Goal: Task Accomplishment & Management: Complete application form

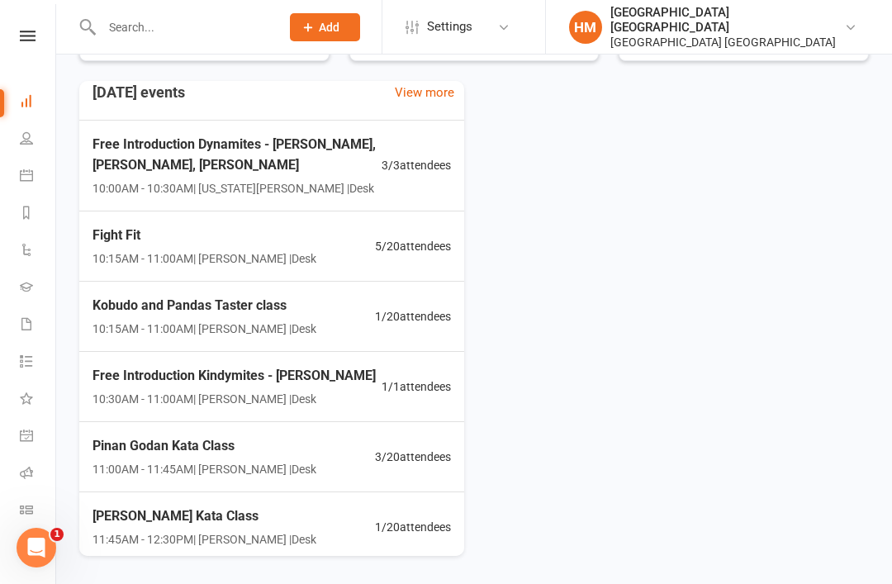
scroll to position [17, 0]
click at [249, 377] on span "Free Introduction Kindymites - [PERSON_NAME]" at bounding box center [233, 375] width 283 height 21
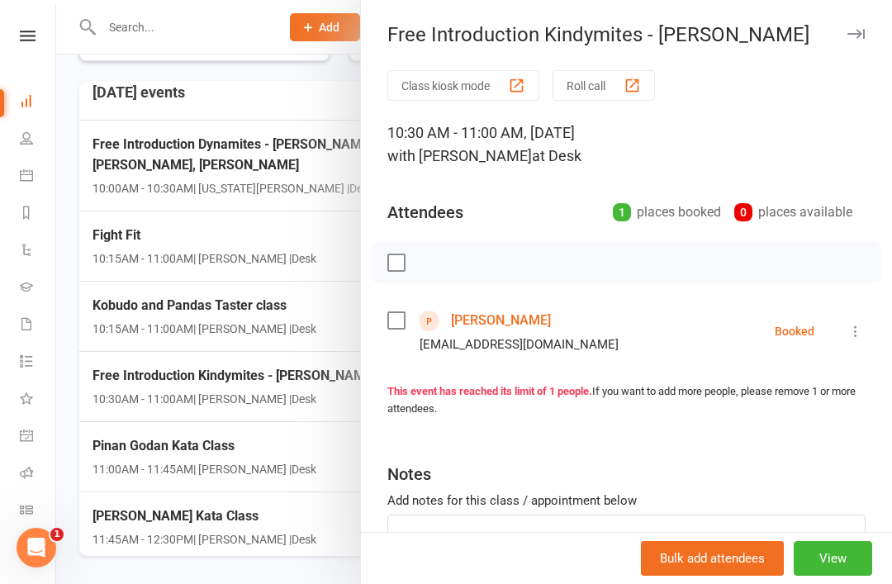
click at [505, 328] on link "[PERSON_NAME]" at bounding box center [501, 320] width 100 height 26
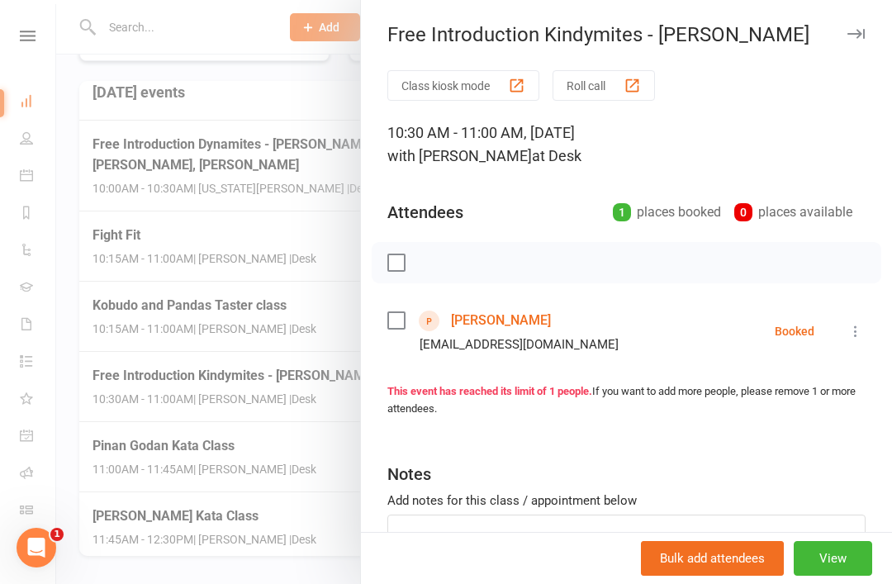
click at [507, 320] on link "[PERSON_NAME]" at bounding box center [501, 320] width 100 height 26
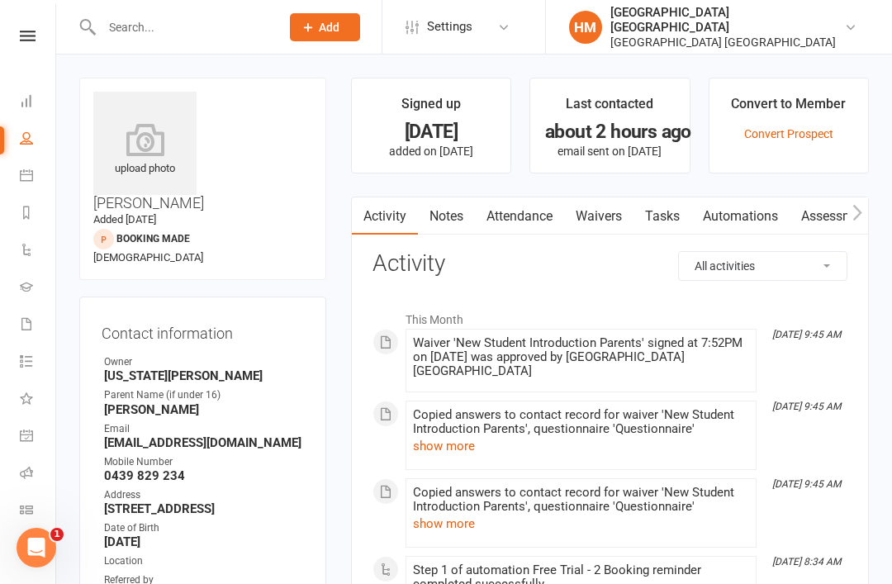
click at [608, 231] on link "Waivers" at bounding box center [598, 216] width 69 height 38
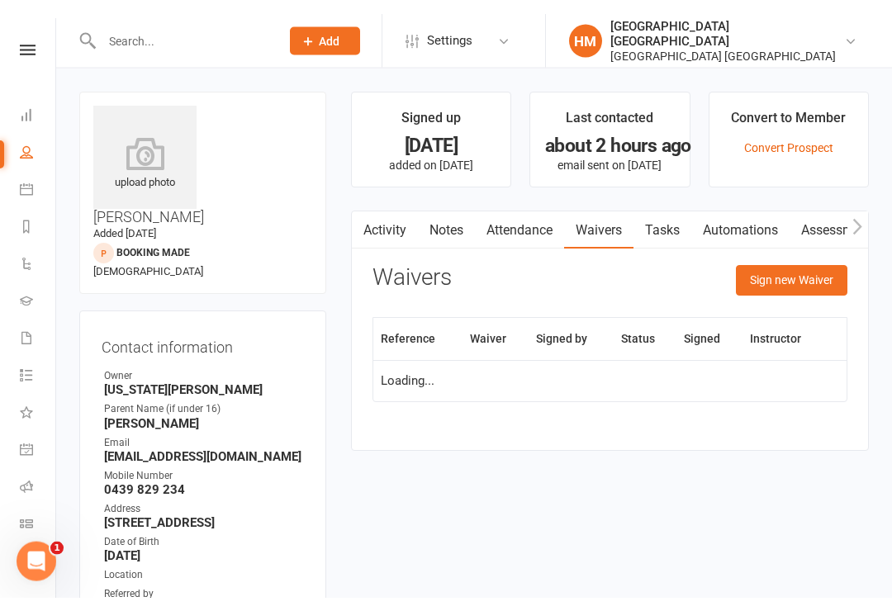
scroll to position [53, 0]
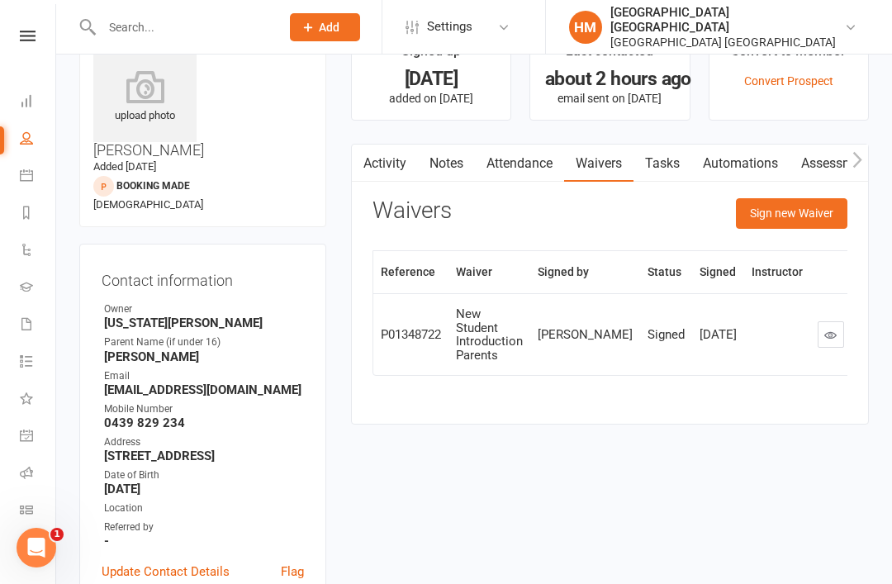
click at [818, 333] on link at bounding box center [831, 334] width 26 height 26
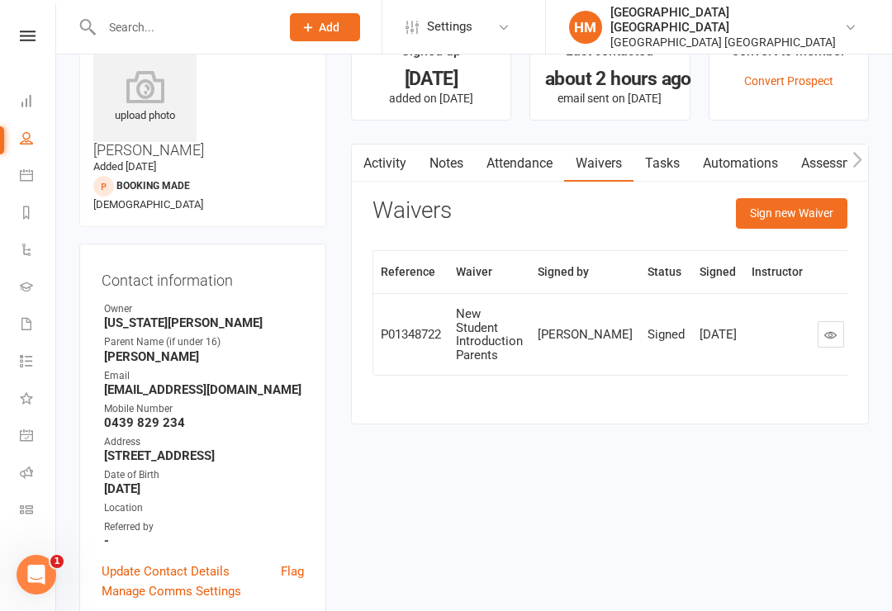
click at [36, 40] on link at bounding box center [27, 36] width 59 height 11
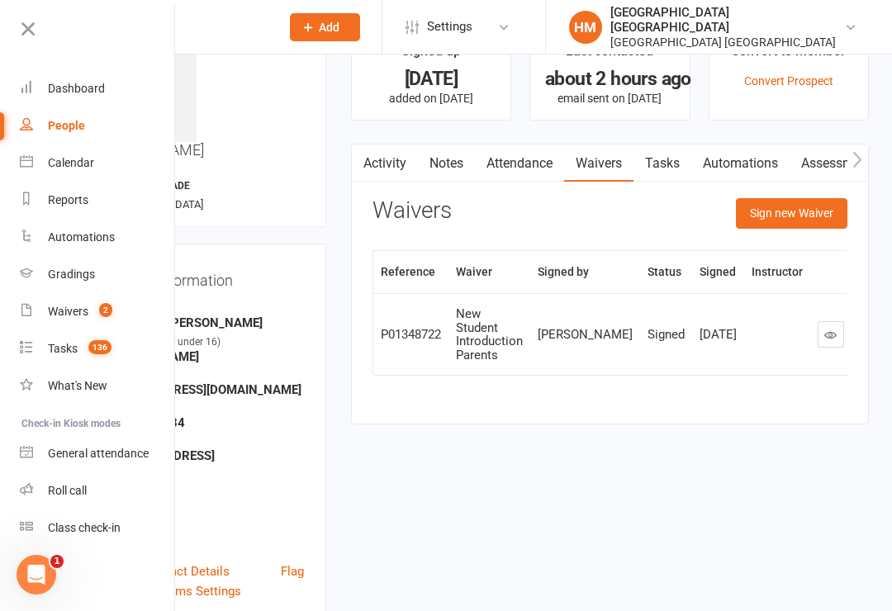
click at [102, 85] on div "Dashboard" at bounding box center [76, 88] width 57 height 13
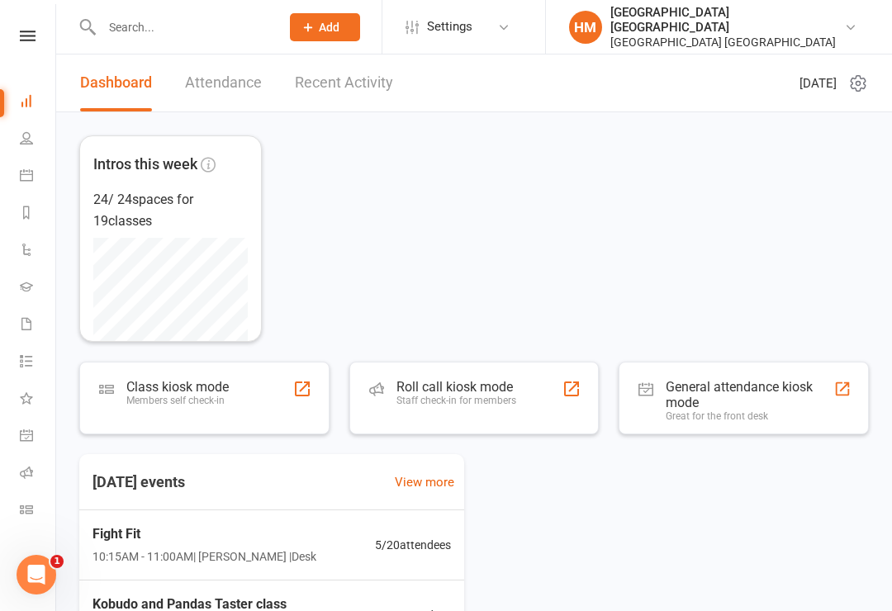
click at [30, 182] on link "Calendar" at bounding box center [38, 177] width 37 height 37
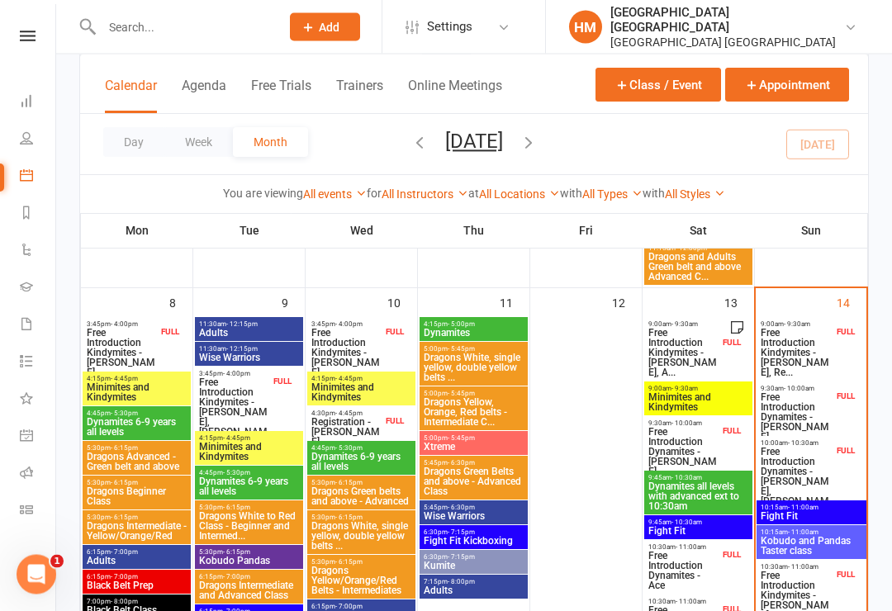
scroll to position [503, 0]
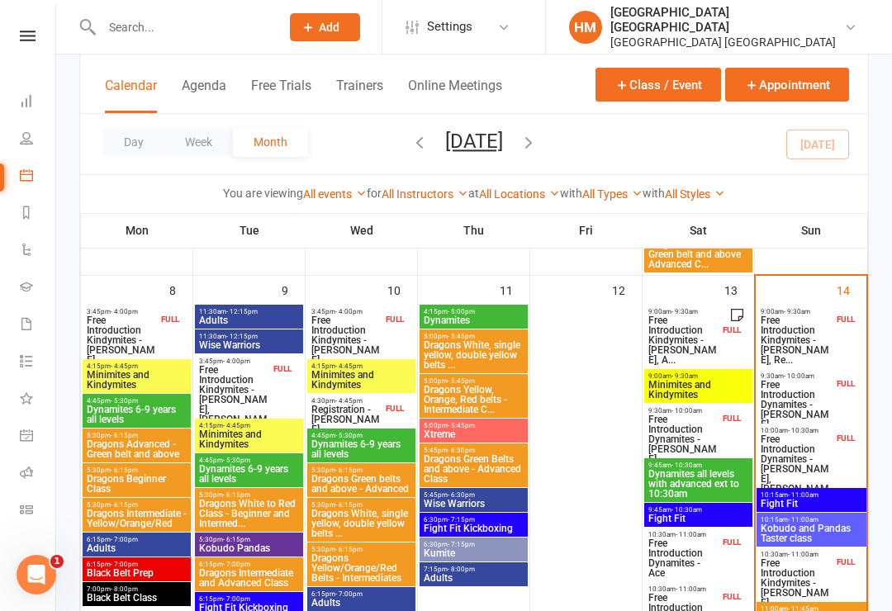
click at [814, 403] on span "Free Introduction Dynamites - Archer Shirley" at bounding box center [796, 405] width 73 height 50
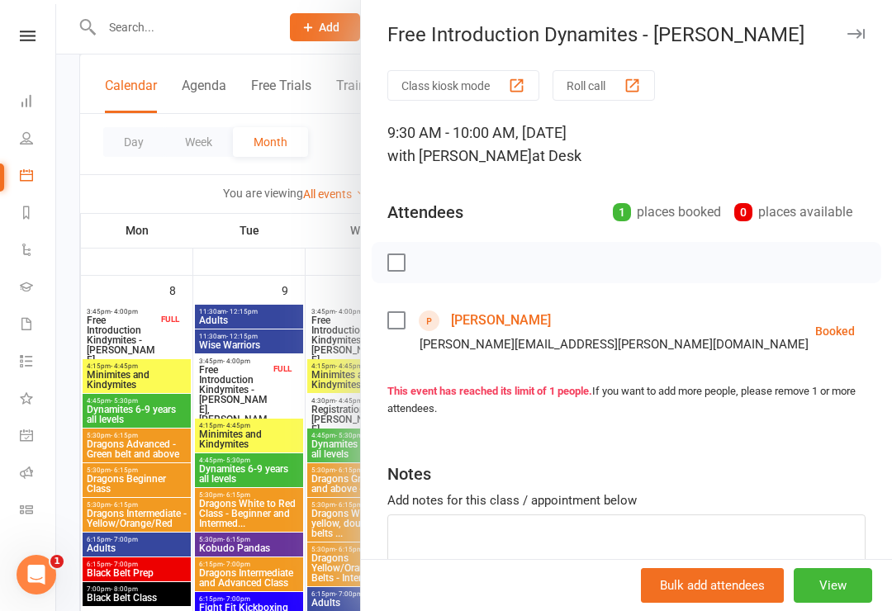
click at [476, 320] on link "Archer Shirley" at bounding box center [501, 320] width 100 height 26
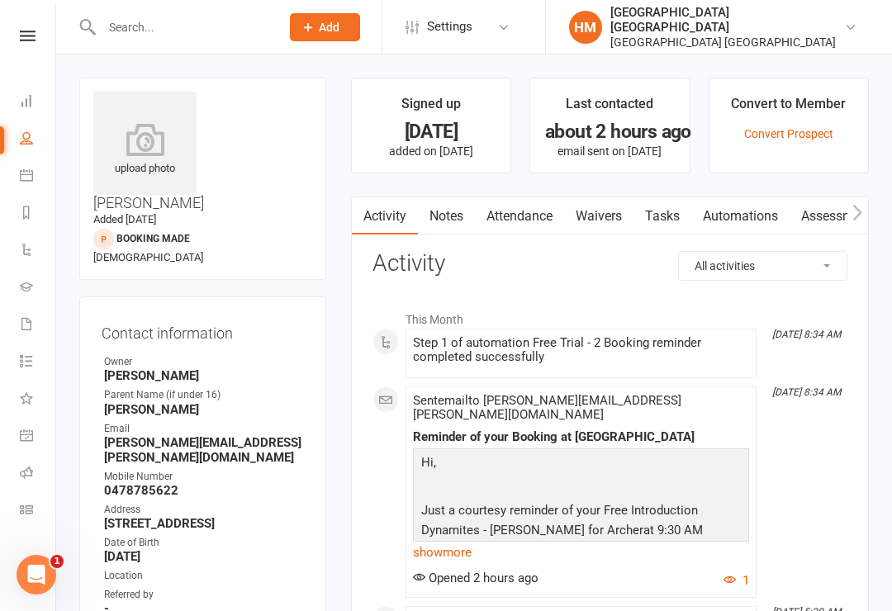
click at [605, 219] on link "Waivers" at bounding box center [598, 216] width 69 height 38
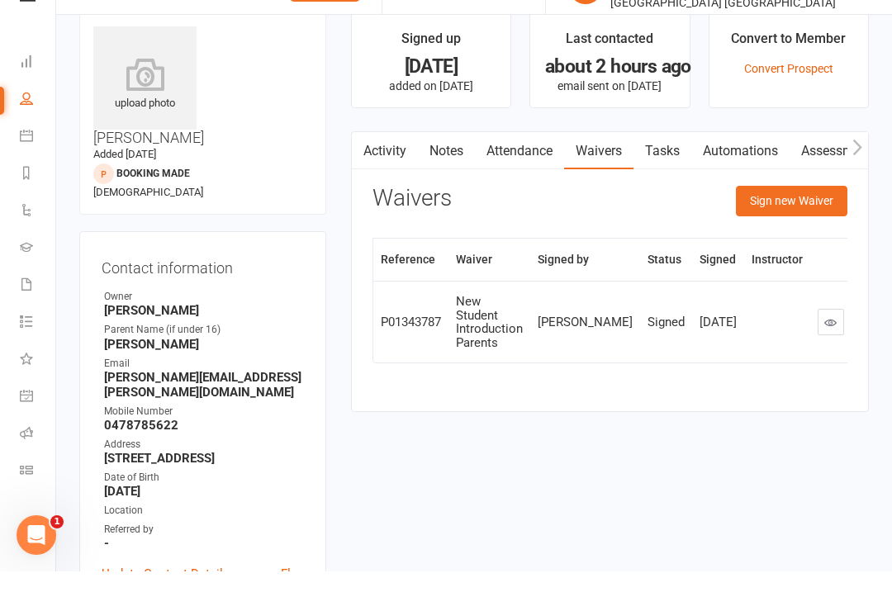
scroll to position [63, 0]
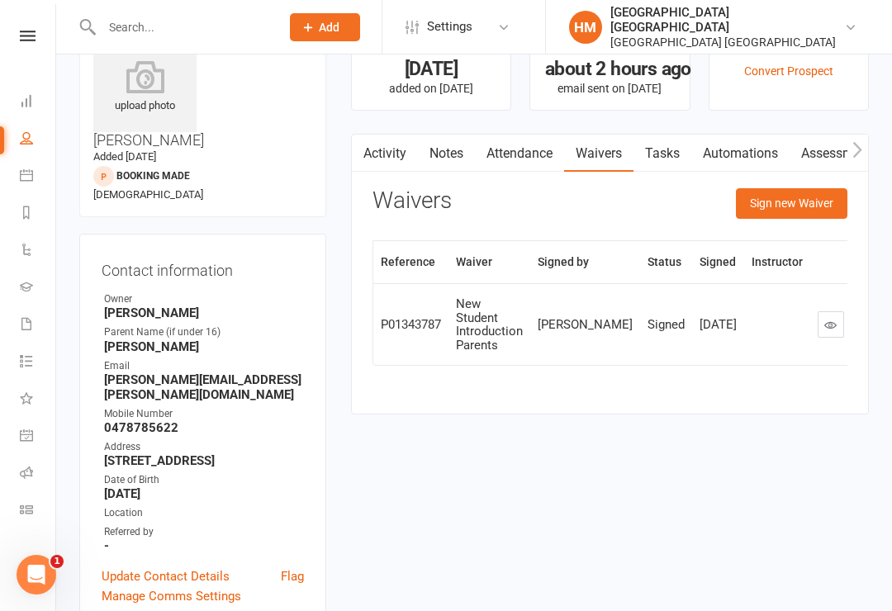
click at [793, 211] on button "Sign new Waiver" at bounding box center [791, 203] width 111 height 30
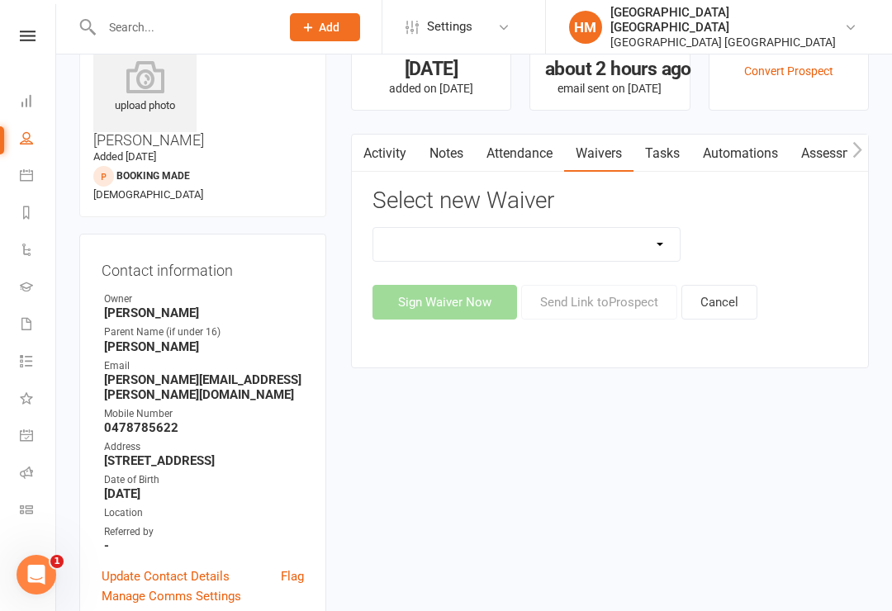
click at [597, 258] on select "App membership only Cancellation Form Change to payment frequency Fitness Chall…" at bounding box center [526, 244] width 307 height 33
select select "5337"
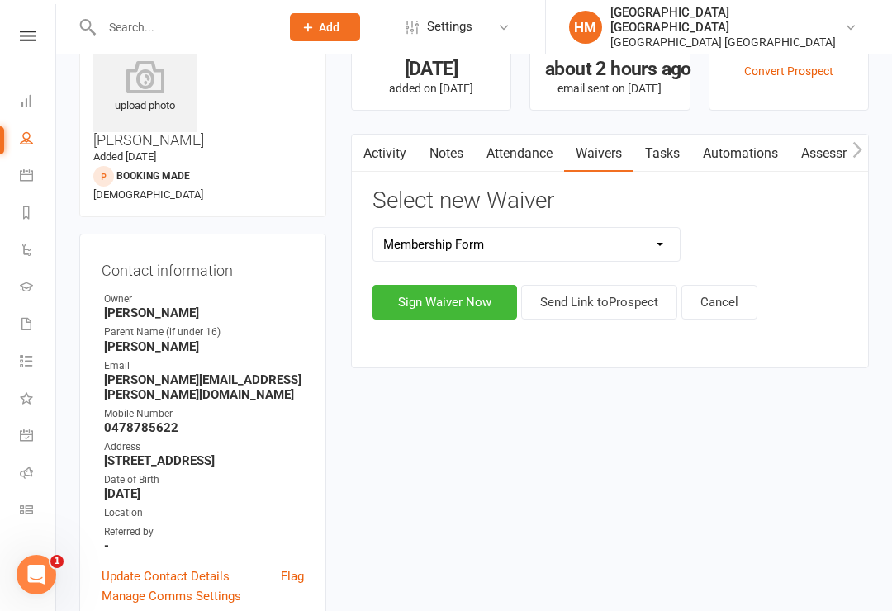
click at [581, 296] on button "Send Link to Prospect" at bounding box center [599, 302] width 156 height 35
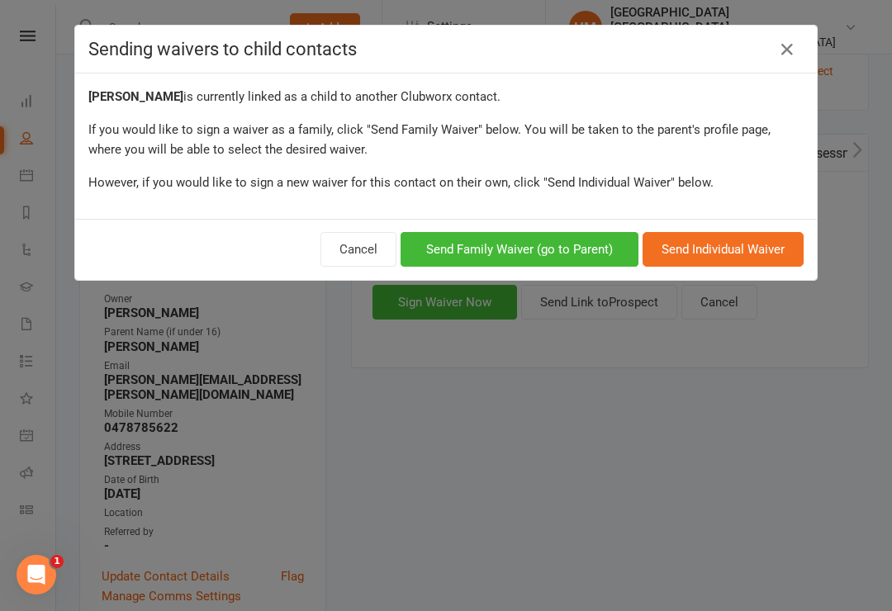
click at [815, 52] on div "Sending waivers to child contacts" at bounding box center [446, 50] width 742 height 48
click at [784, 74] on div "Archer Shirley is currently linked as a child to another Clubworx contact. If y…" at bounding box center [446, 145] width 742 height 145
click at [781, 69] on div "Sending waivers to child contacts" at bounding box center [446, 50] width 742 height 48
click at [799, 49] on link at bounding box center [787, 49] width 26 height 26
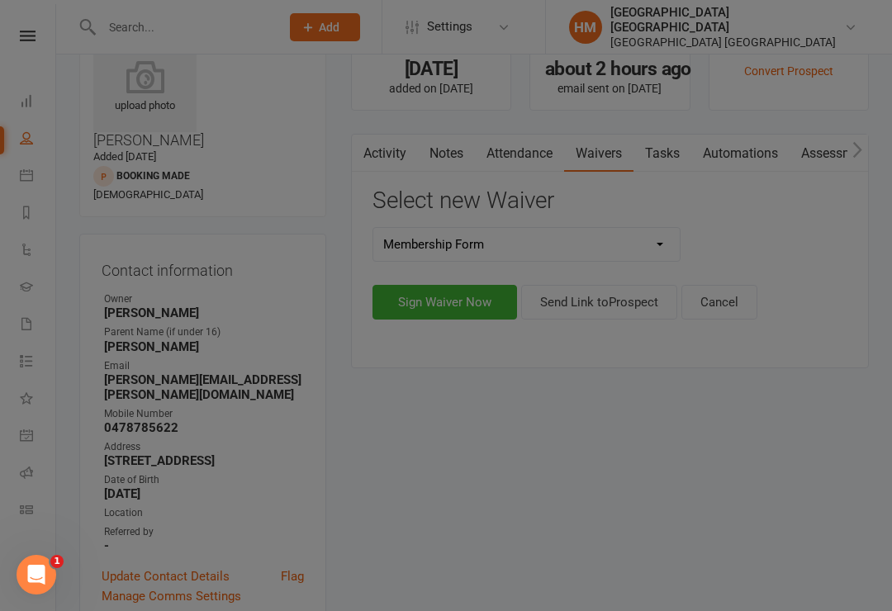
click at [460, 257] on select "App membership only Cancellation Form Change to payment frequency Fitness Chall…" at bounding box center [526, 244] width 307 height 33
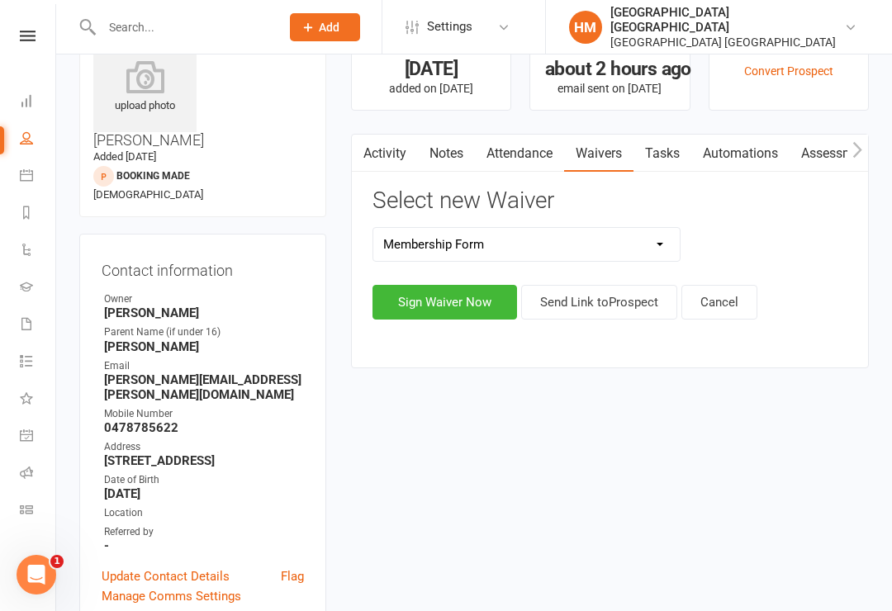
click at [451, 304] on button "Sign Waiver Now" at bounding box center [444, 302] width 145 height 35
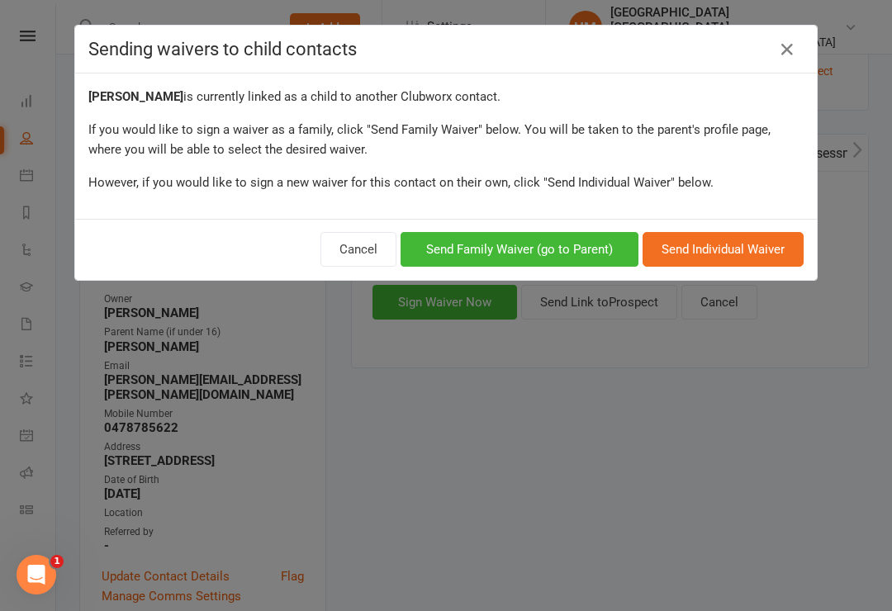
click at [604, 252] on button "Send Family Waiver (go to Parent)" at bounding box center [520, 249] width 238 height 35
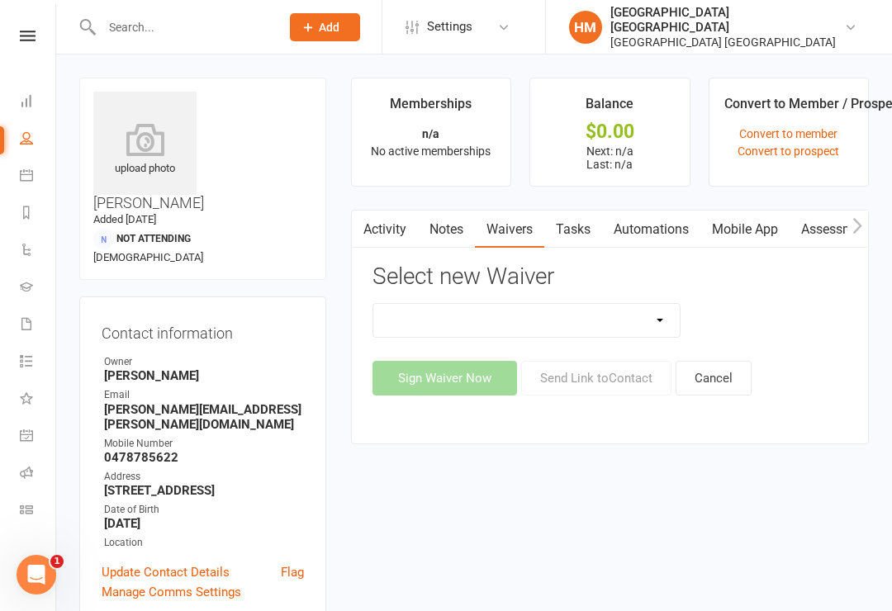
click at [633, 329] on select "App membership only Cancellation Form Change to payment frequency Fitness Chall…" at bounding box center [526, 320] width 307 height 33
select select "5337"
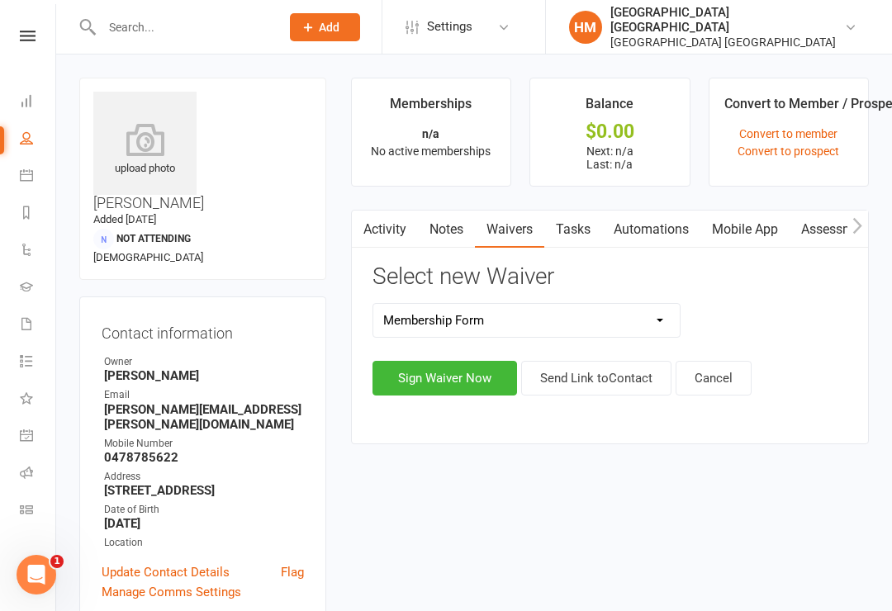
click at [458, 383] on button "Sign Waiver Now" at bounding box center [444, 378] width 145 height 35
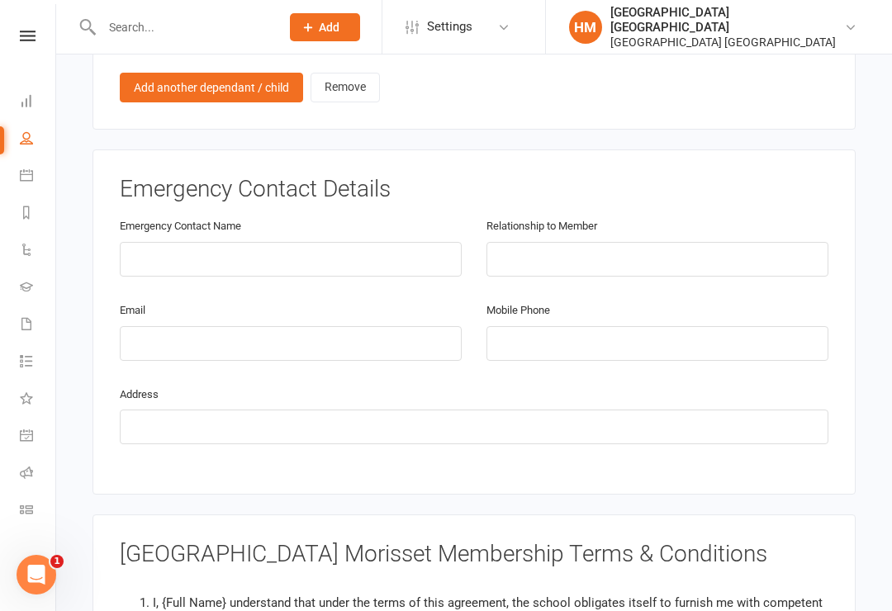
scroll to position [1628, 0]
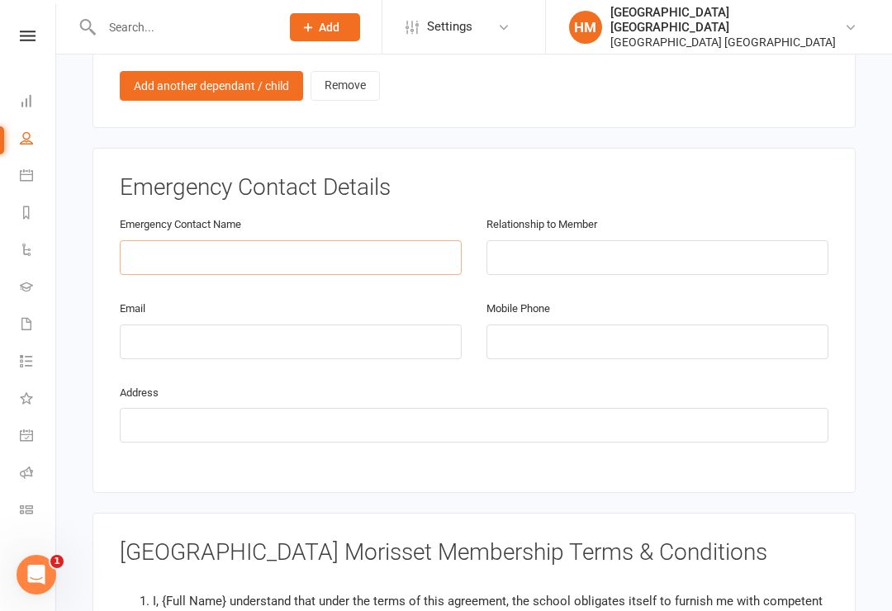
click at [230, 240] on input "text" at bounding box center [291, 257] width 342 height 35
type input "Josh Shirley"
click at [565, 240] on input "text" at bounding box center [657, 257] width 342 height 35
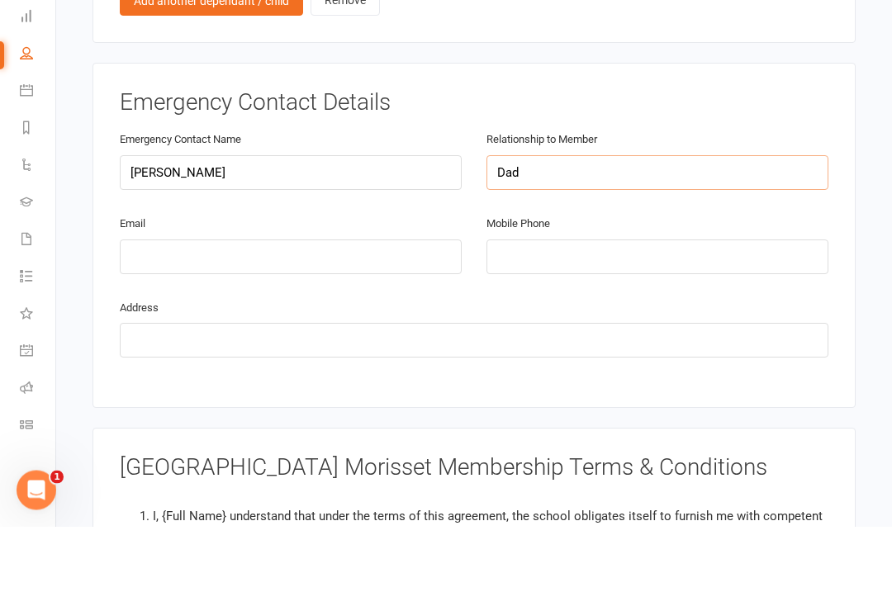
type input "Dad"
click at [185, 325] on input "email" at bounding box center [291, 342] width 342 height 35
type input "hazardousvyrus@gmail.com"
click at [538, 325] on input "tel" at bounding box center [657, 342] width 342 height 35
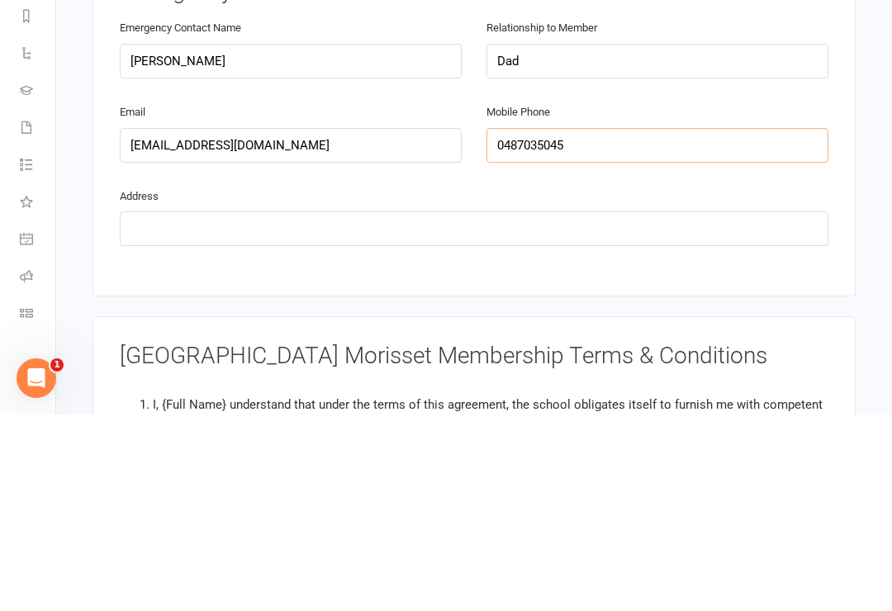
type input "0487035045"
click at [188, 408] on input "text" at bounding box center [474, 425] width 709 height 35
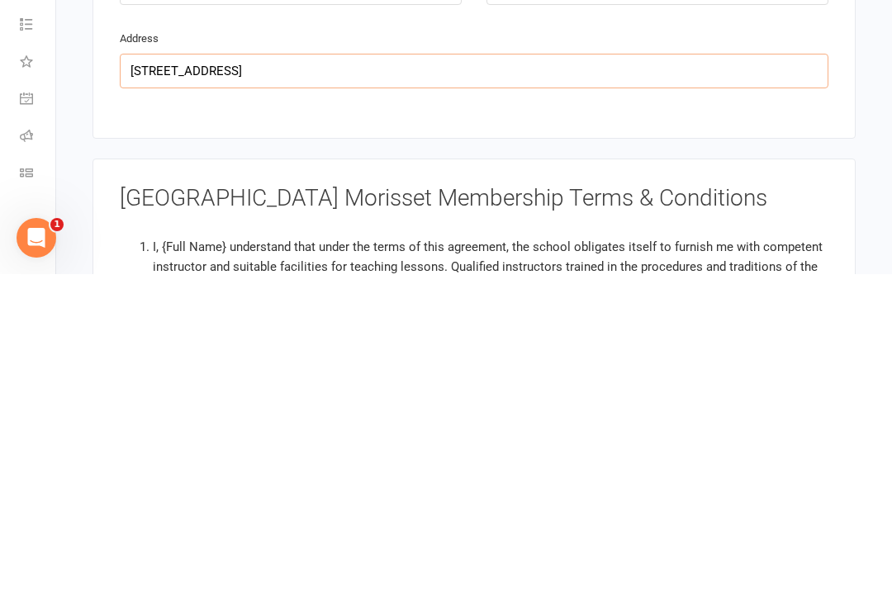
scroll to position [156, 0]
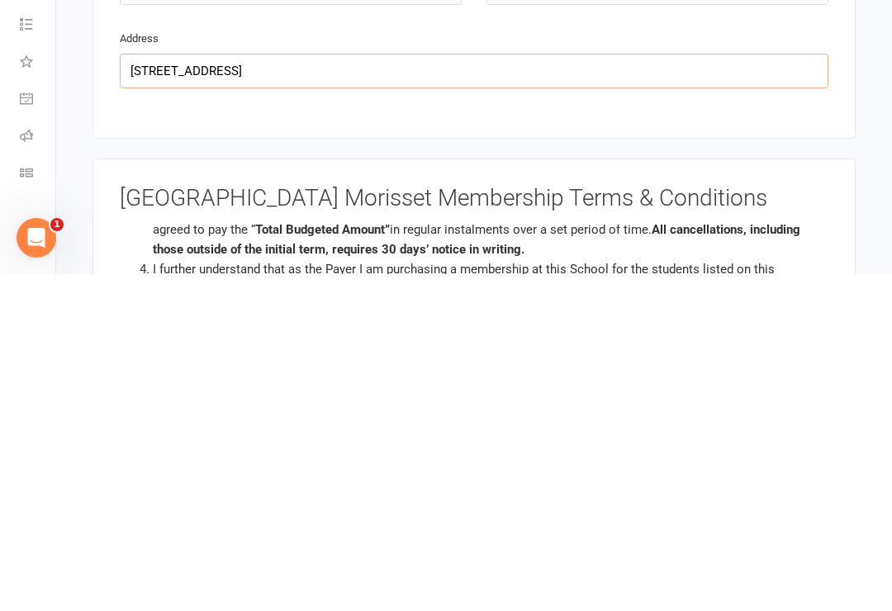
type input "1 Langtree Close Silverwater NSW 2264"
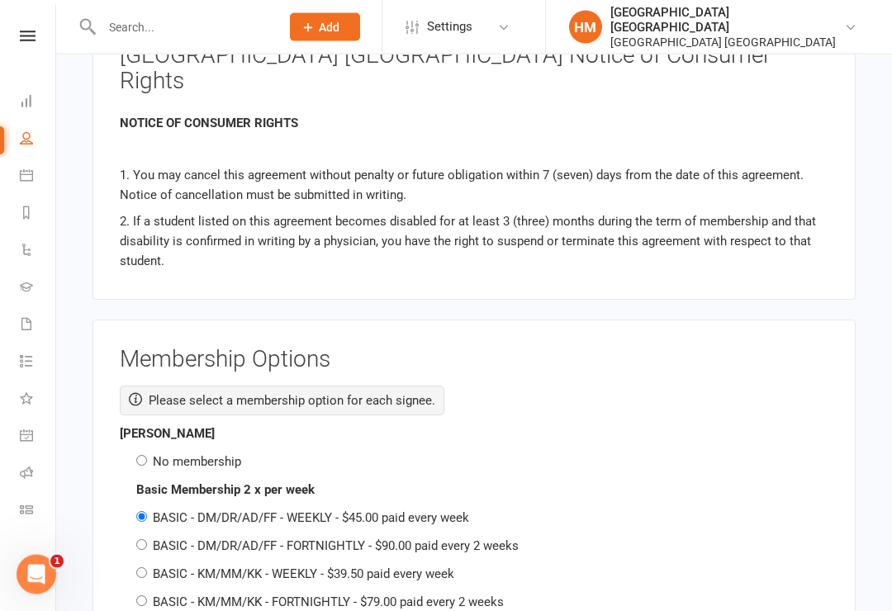
scroll to position [2406, 0]
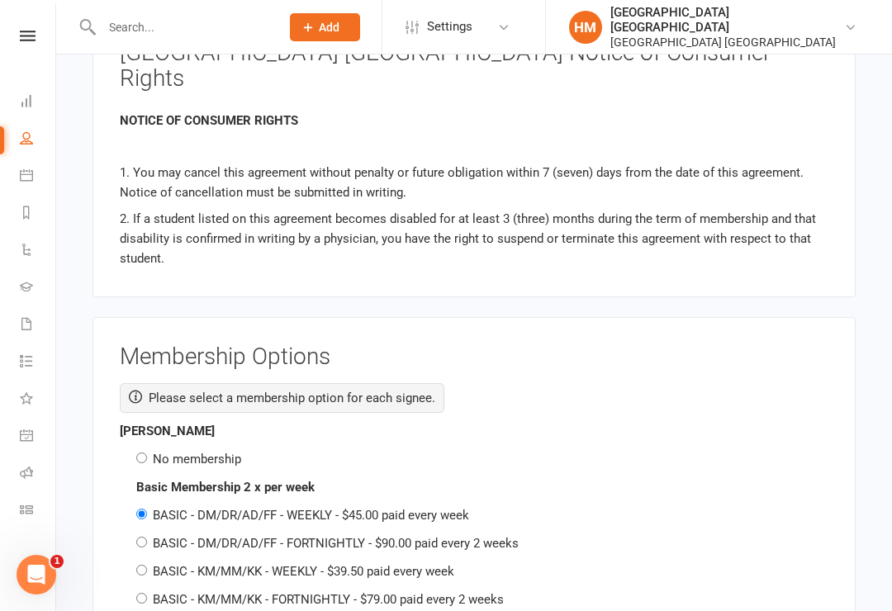
click at [143, 453] on input "No membership" at bounding box center [141, 458] width 11 height 11
radio input "true"
radio input "false"
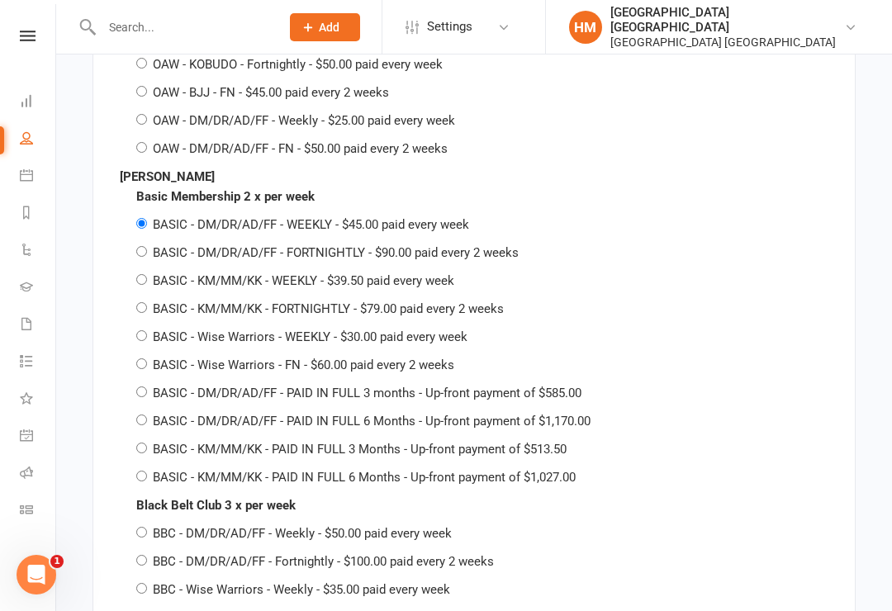
scroll to position [3730, 0]
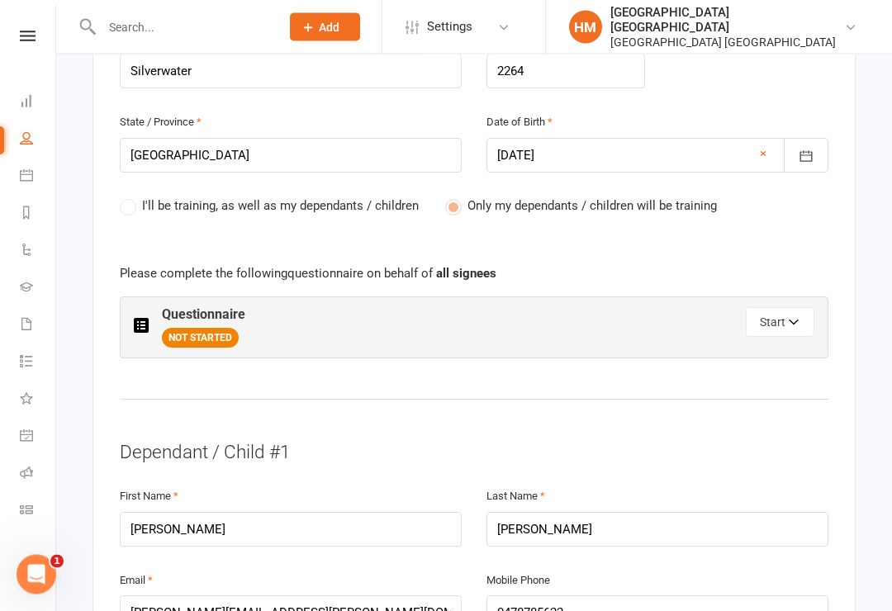
click at [775, 308] on button "Start" at bounding box center [780, 323] width 69 height 30
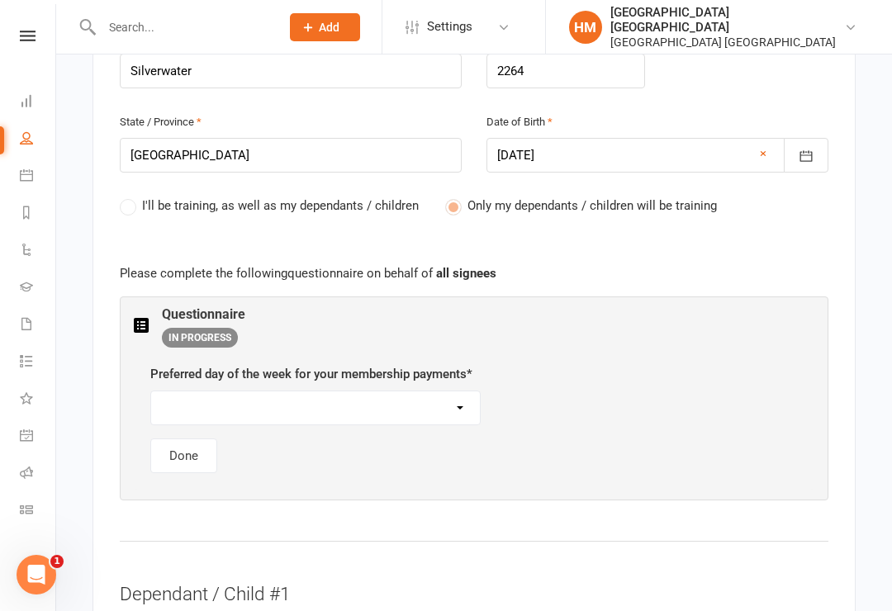
click at [382, 391] on select "Monday Tuesday Wednesday Thursday Friday" at bounding box center [315, 407] width 329 height 33
select select "Friday"
click at [197, 438] on button "Done" at bounding box center [183, 455] width 67 height 35
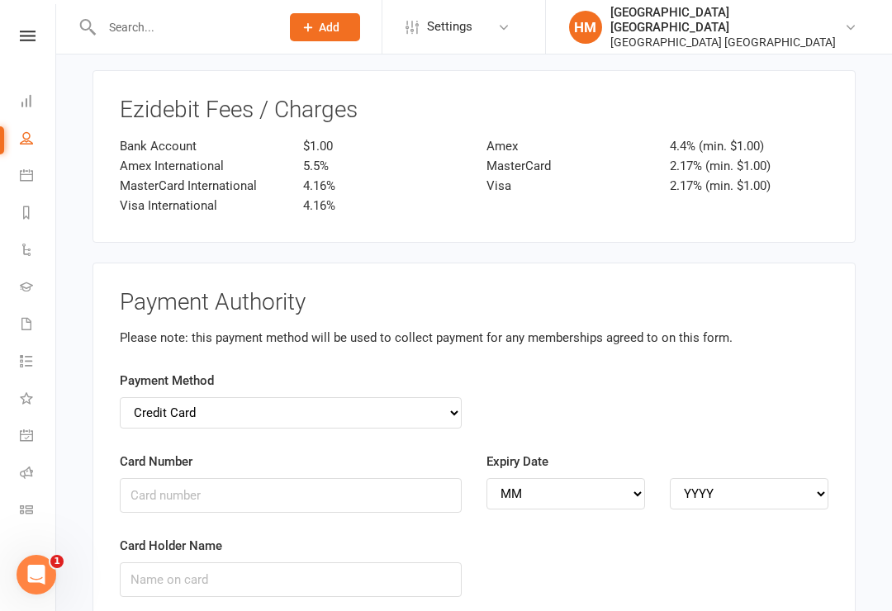
scroll to position [5133, 0]
click at [151, 372] on label "Payment Method" at bounding box center [167, 382] width 94 height 20
click at [156, 372] on div "Payment Method Credit Card Bank Account" at bounding box center [291, 401] width 342 height 58
click at [163, 398] on select "Credit Card Bank Account" at bounding box center [291, 413] width 342 height 31
select select "bank_account"
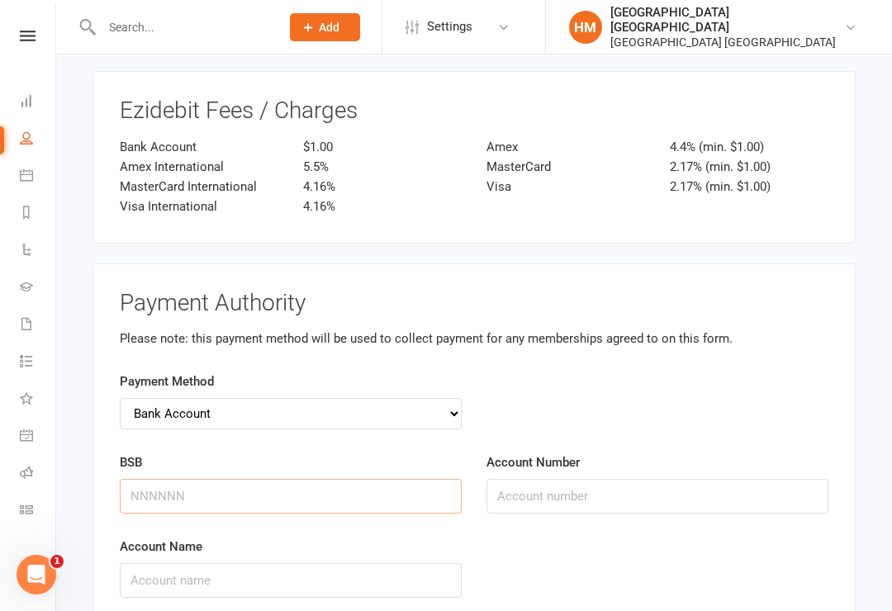
click at [170, 479] on input "BSB" at bounding box center [291, 496] width 342 height 35
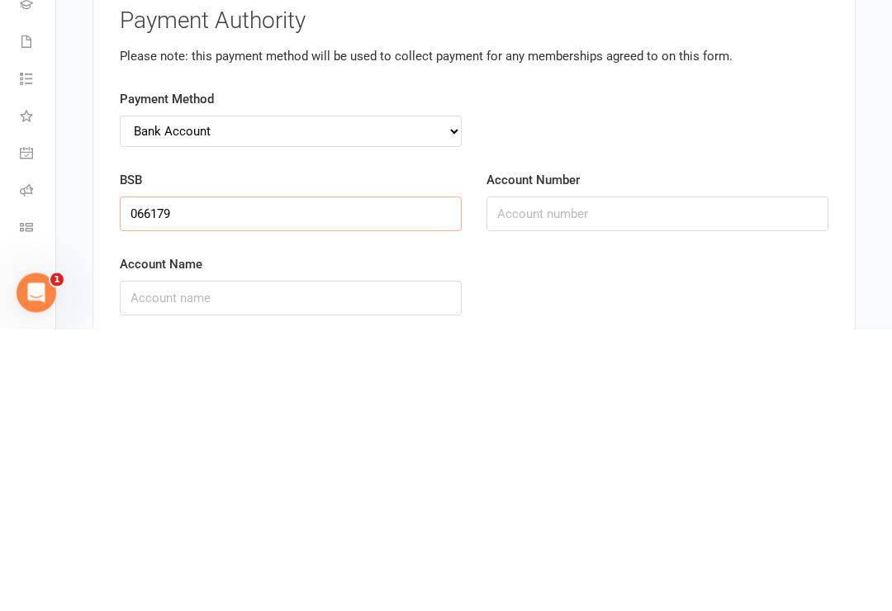
type input "066179"
click at [565, 479] on input "Account Number" at bounding box center [657, 496] width 342 height 35
type input "11380366"
click at [220, 563] on input "Account Name" at bounding box center [291, 580] width 342 height 35
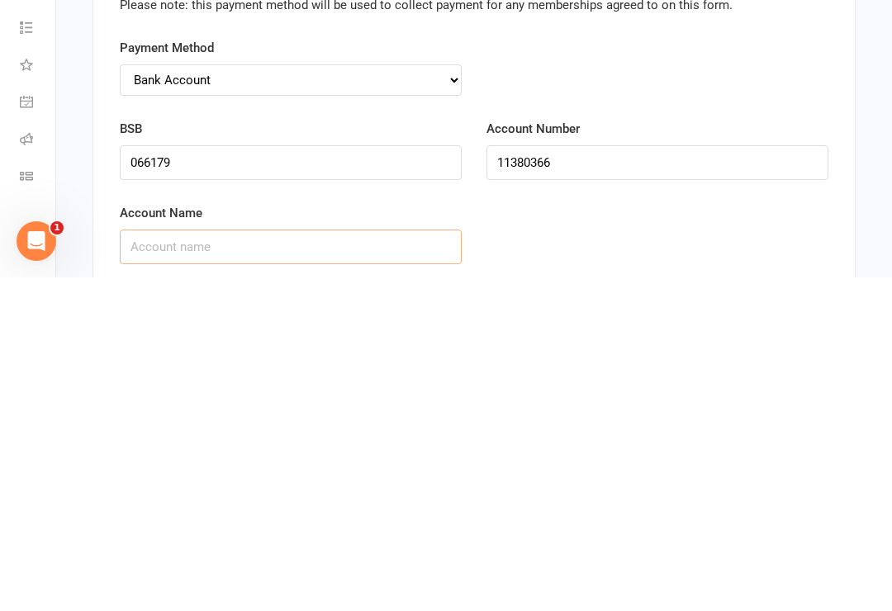
click at [193, 563] on input "Account Name" at bounding box center [291, 580] width 342 height 35
type input "MR J D MRS E L SHIRLEY"
checkbox input "true"
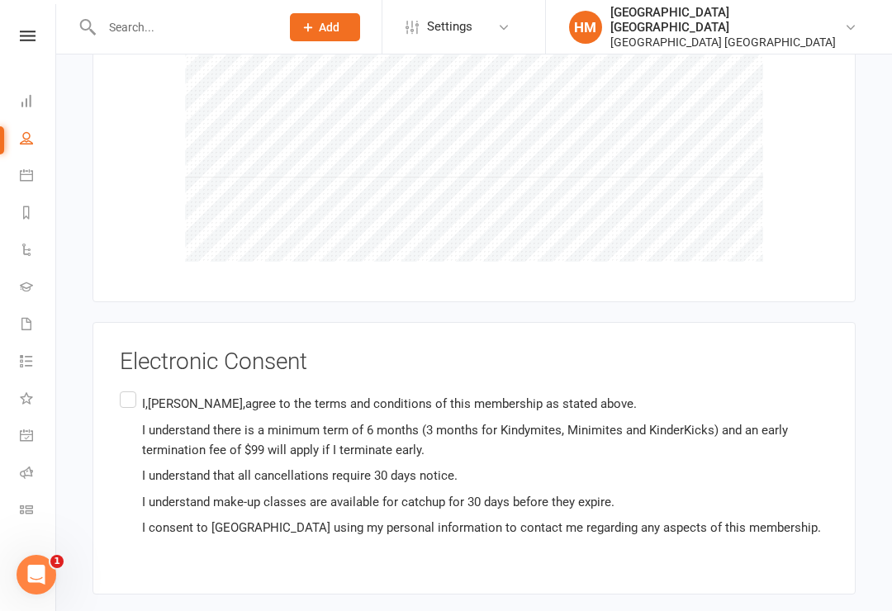
scroll to position [5910, 0]
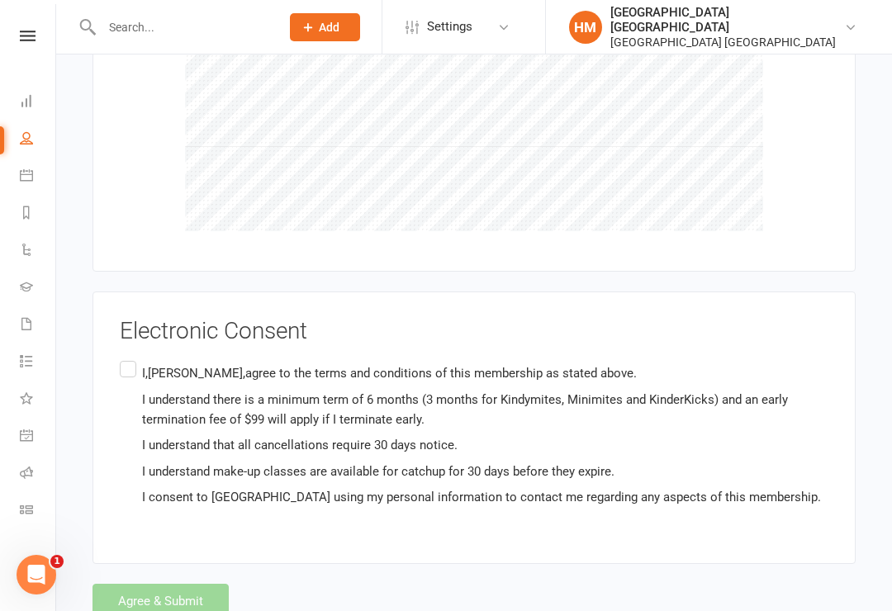
click at [122, 358] on label "I,Emily Shirley,agree to the terms and conditions of this membership as stated …" at bounding box center [474, 436] width 709 height 156
click at [122, 358] on input "I,Emily Shirley,agree to the terms and conditions of this membership as stated …" at bounding box center [125, 358] width 11 height 0
click at [164, 583] on button "Agree & Submit" at bounding box center [160, 601] width 136 height 35
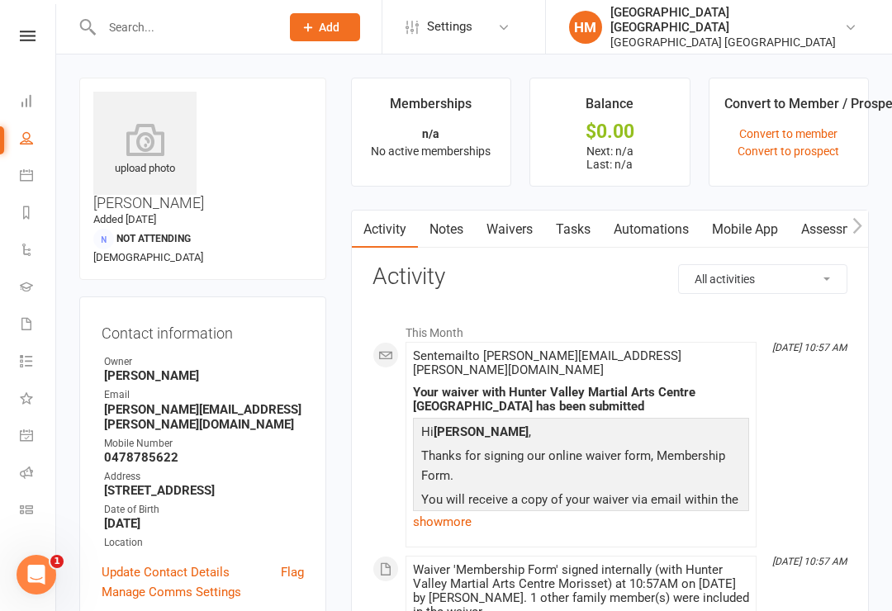
click at [116, 36] on input "text" at bounding box center [183, 27] width 172 height 23
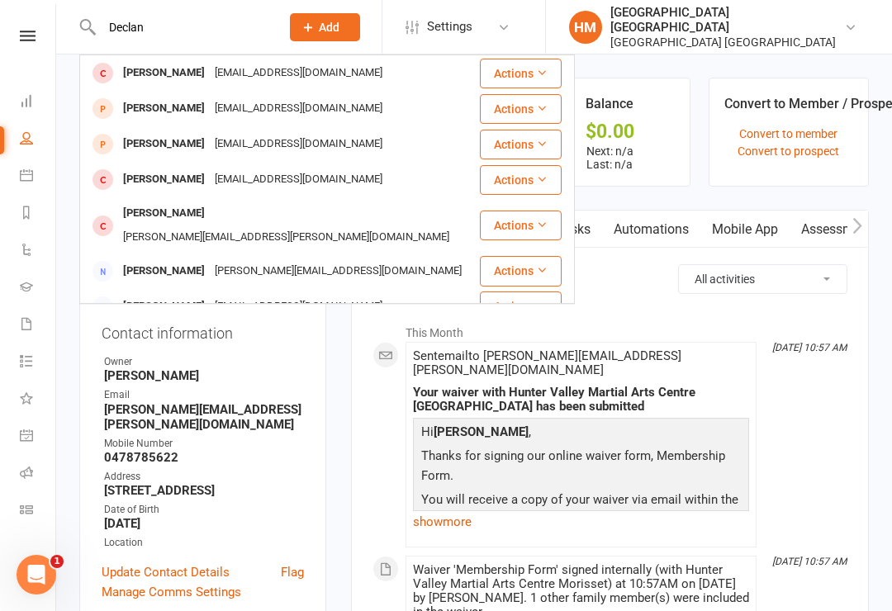
type input "Declan"
click at [26, 111] on link "Dashboard" at bounding box center [38, 102] width 37 height 37
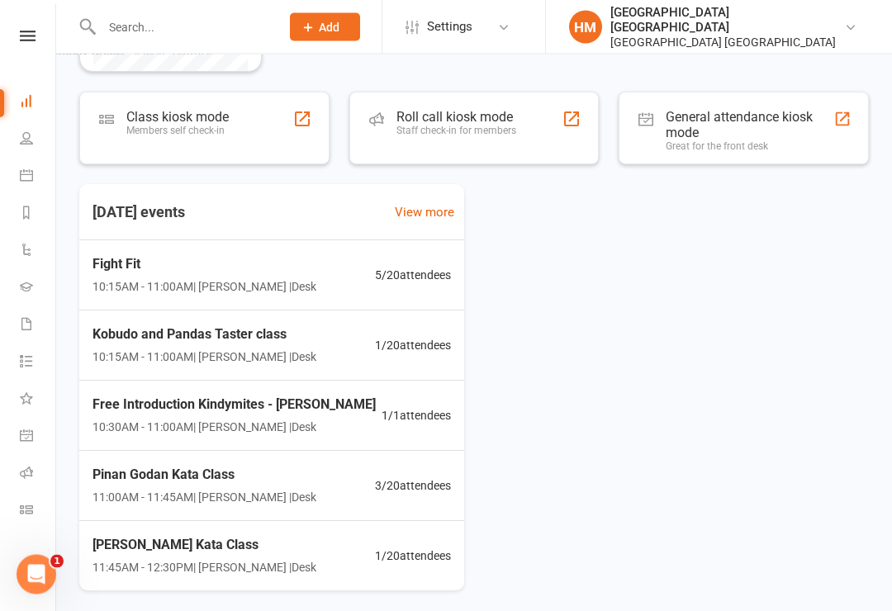
scroll to position [270, 0]
click at [273, 410] on span "Free Introduction Kindymites - Declan Gendle" at bounding box center [233, 404] width 283 height 21
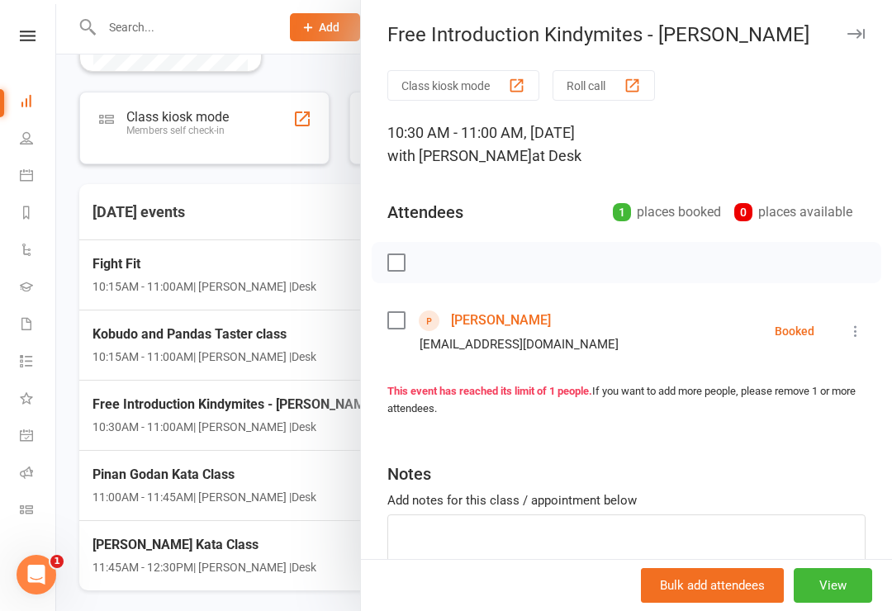
click at [474, 315] on link "[PERSON_NAME]" at bounding box center [501, 320] width 100 height 26
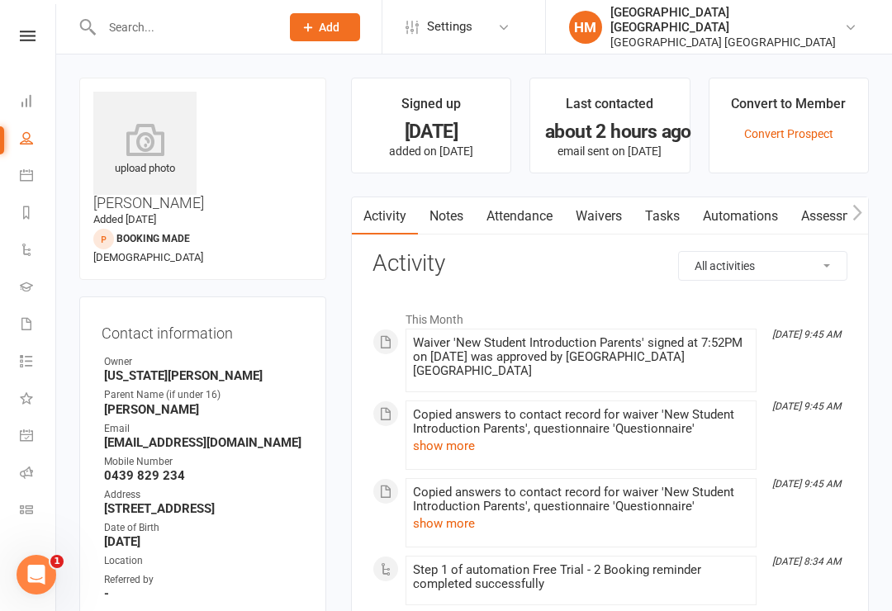
click at [601, 210] on link "Waivers" at bounding box center [598, 216] width 69 height 38
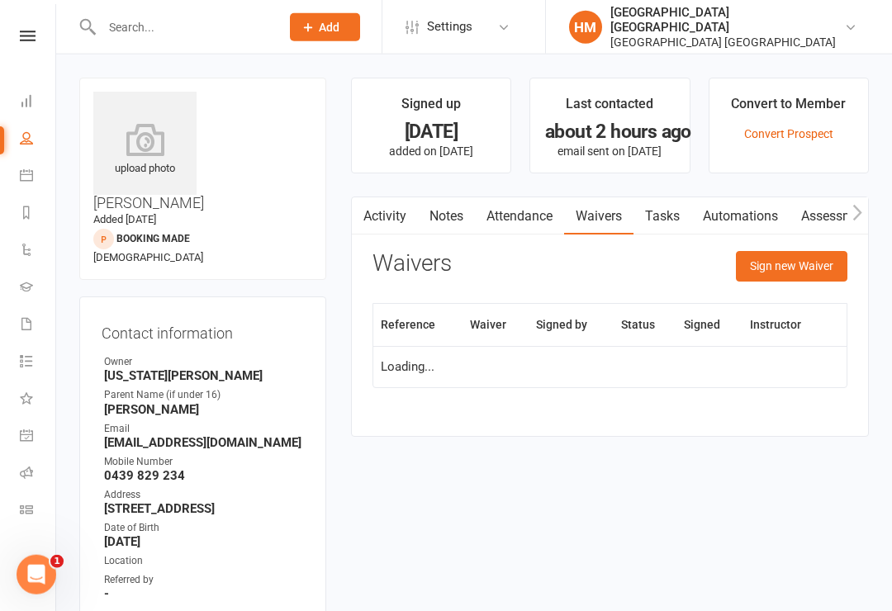
scroll to position [26, 0]
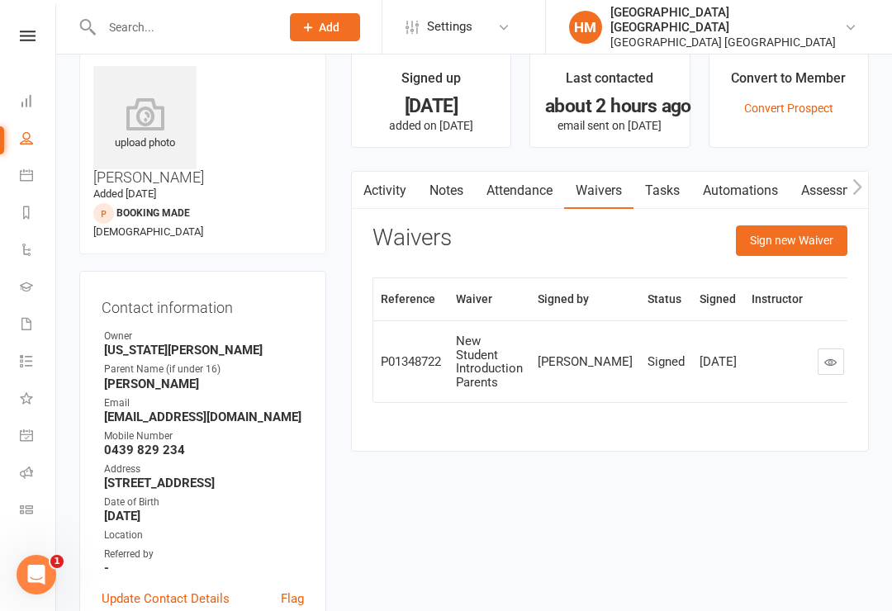
click at [784, 237] on button "Sign new Waiver" at bounding box center [791, 240] width 111 height 30
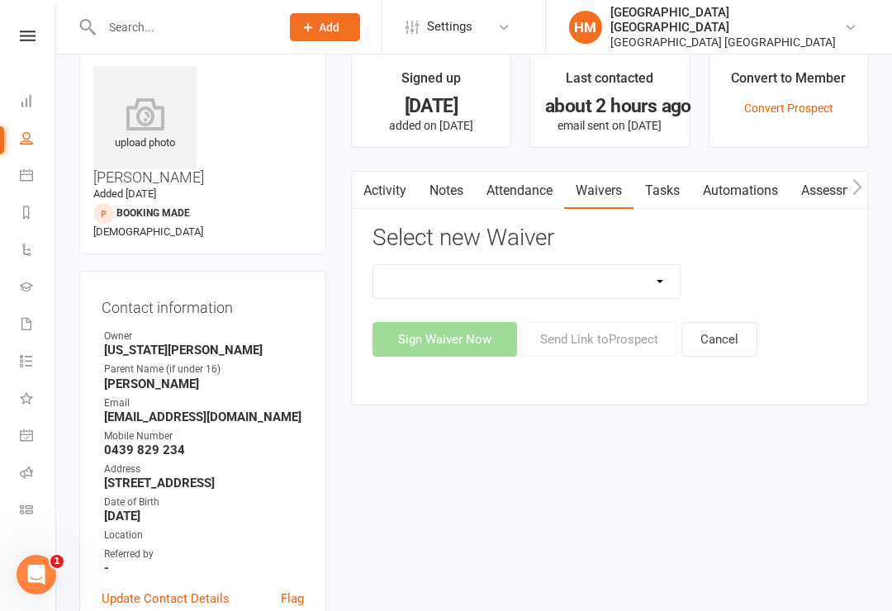
click at [638, 277] on select "App membership only Cancellation Form Change to payment frequency Fitness Chall…" at bounding box center [526, 281] width 307 height 33
select select "5337"
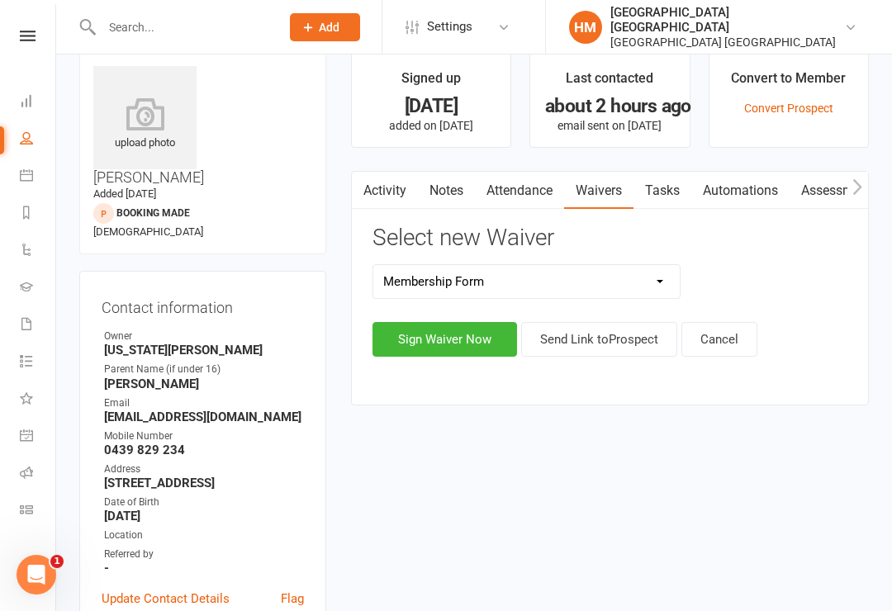
click at [452, 334] on button "Sign Waiver Now" at bounding box center [444, 339] width 145 height 35
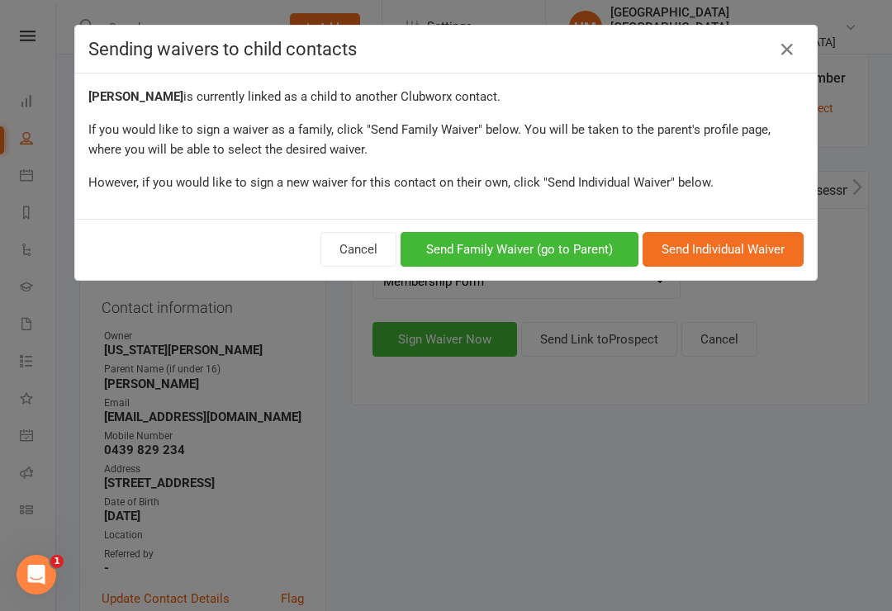
click at [550, 251] on button "Send Family Waiver (go to Parent)" at bounding box center [520, 249] width 238 height 35
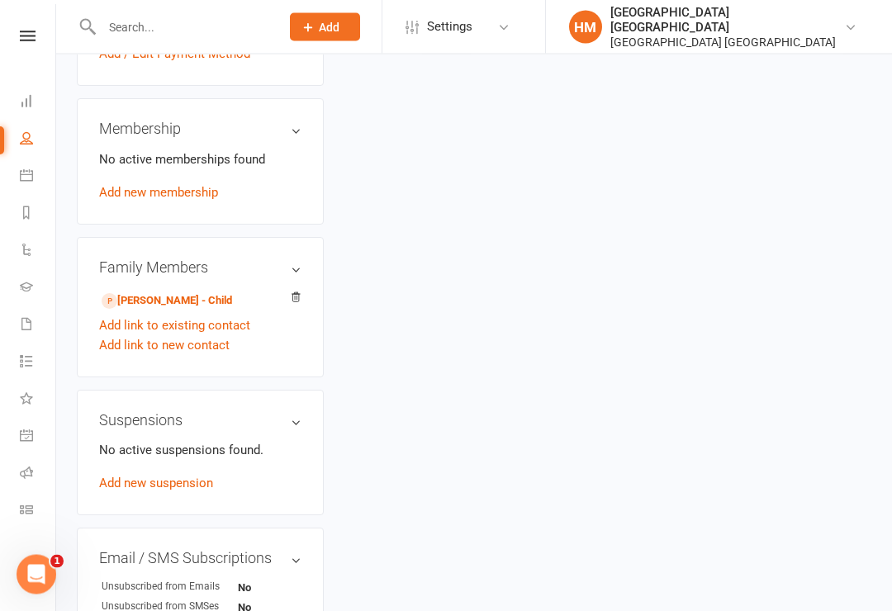
scroll to position [653, 2]
click at [184, 335] on link "Add link to new contact" at bounding box center [164, 345] width 130 height 20
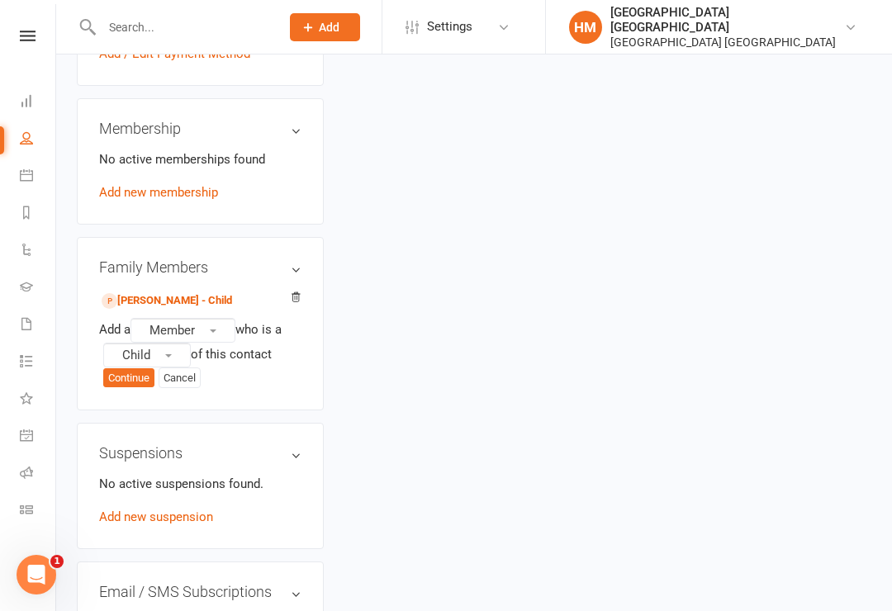
click at [213, 318] on button "Member" at bounding box center [182, 330] width 105 height 25
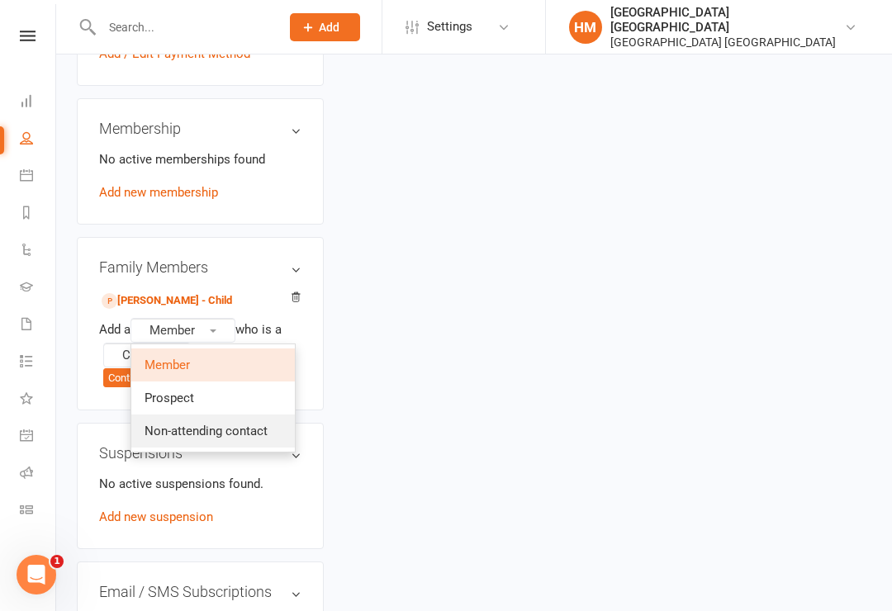
click at [233, 424] on span "Non-attending contact" at bounding box center [206, 431] width 123 height 15
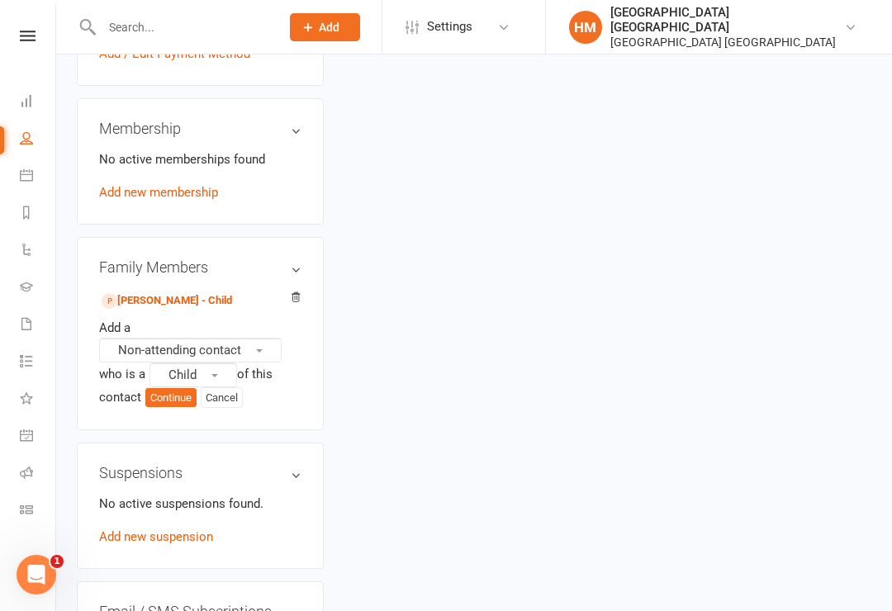
click at [212, 363] on button "Child" at bounding box center [193, 375] width 88 height 25
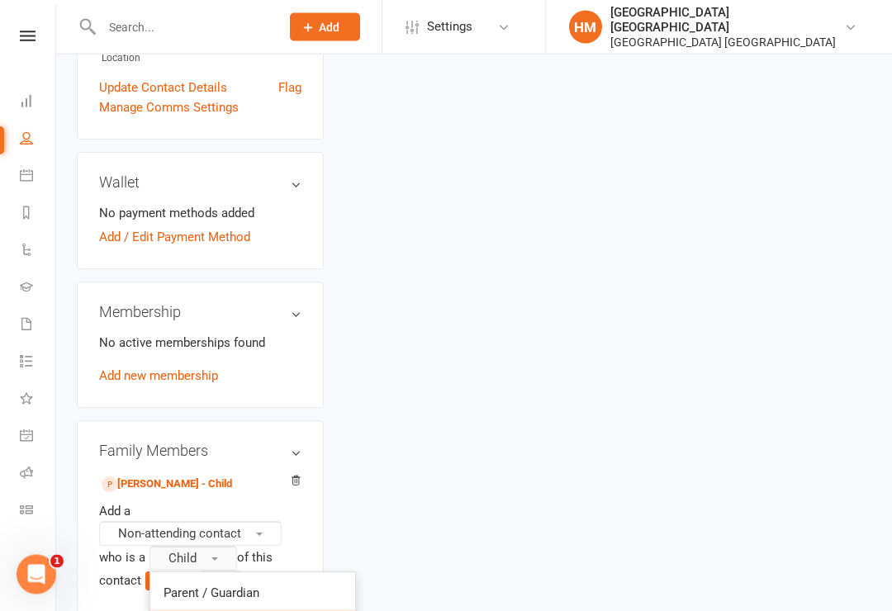
scroll to position [469, 2]
click at [155, 476] on link "Declan Gendle - Child" at bounding box center [167, 484] width 130 height 17
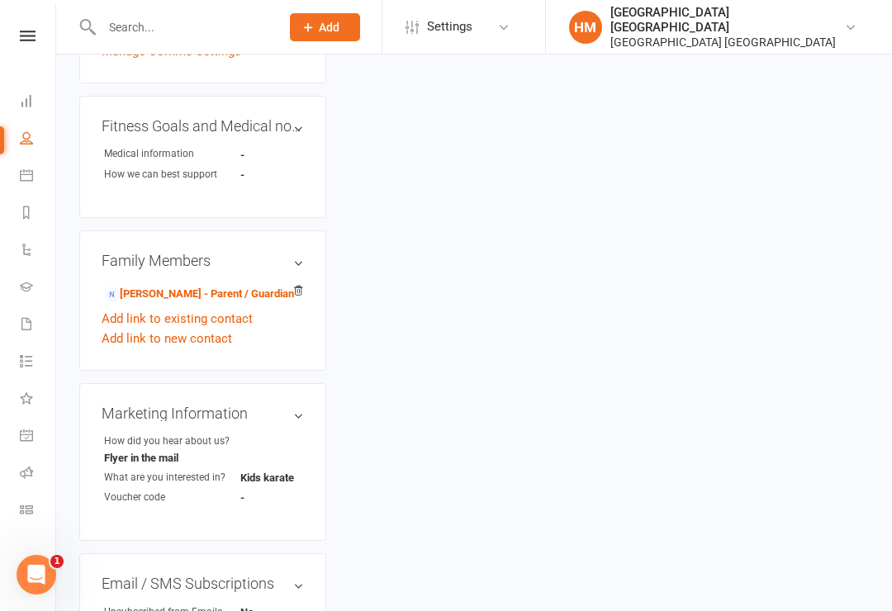
scroll to position [603, 0]
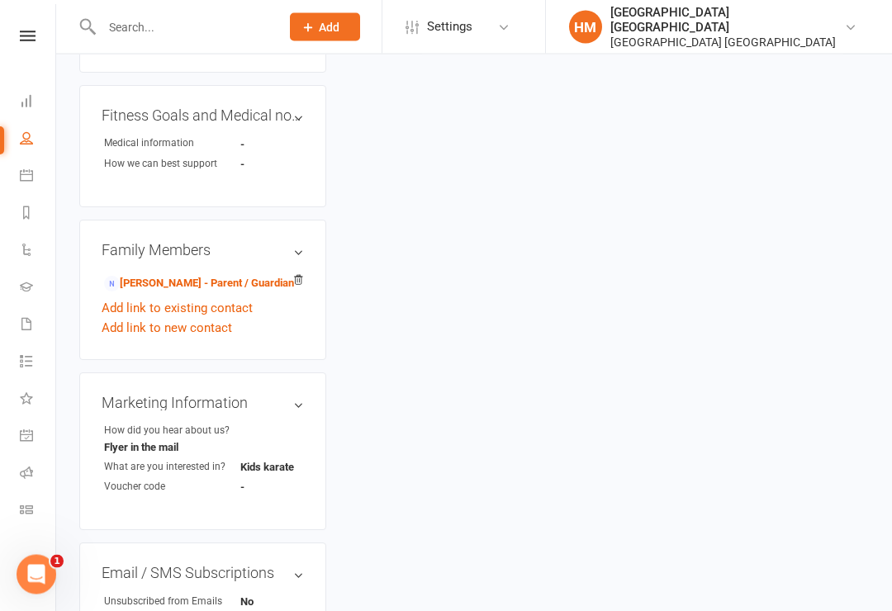
click at [180, 319] on link "Add link to new contact" at bounding box center [167, 329] width 130 height 20
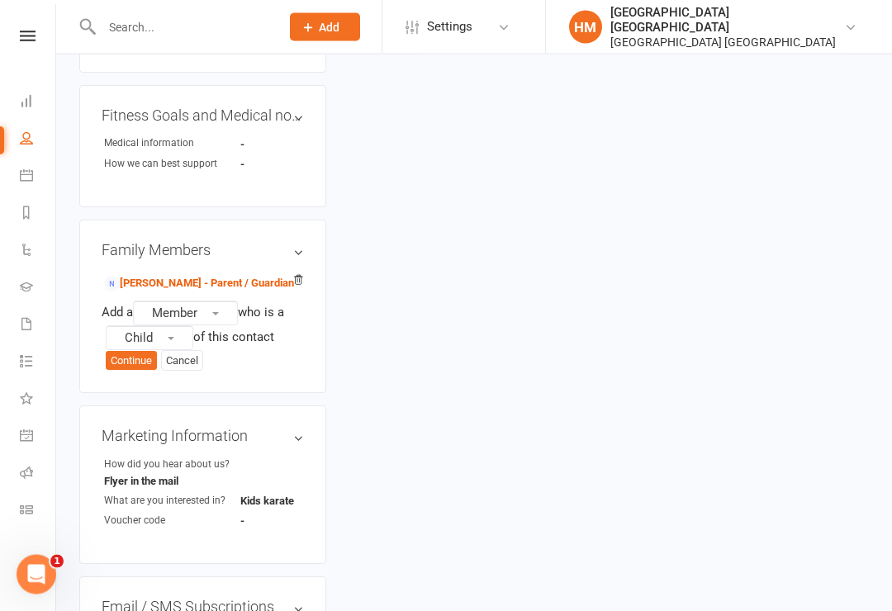
scroll to position [604, 0]
click at [150, 330] on span "Child" at bounding box center [139, 337] width 28 height 15
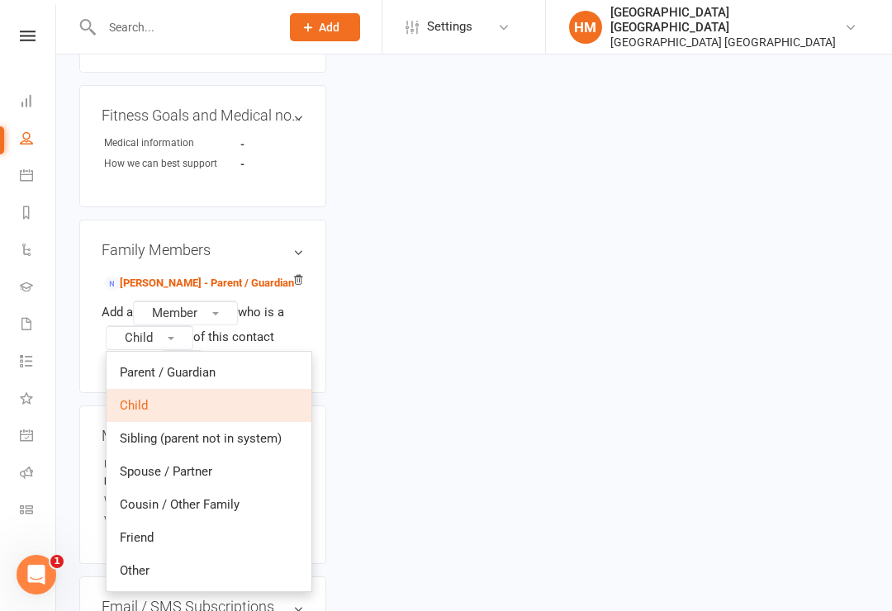
click at [220, 301] on button "Member" at bounding box center [185, 313] width 105 height 25
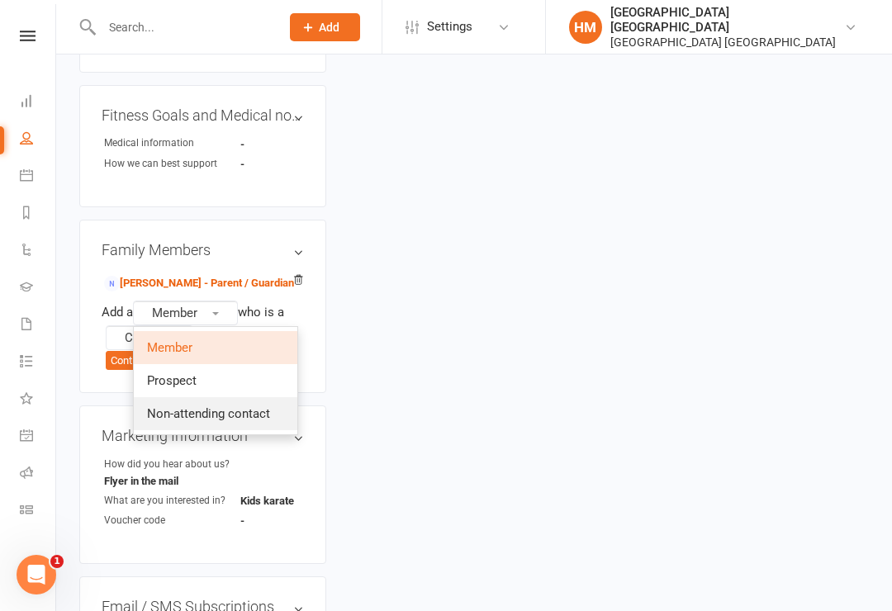
click at [237, 406] on span "Non-attending contact" at bounding box center [208, 413] width 123 height 15
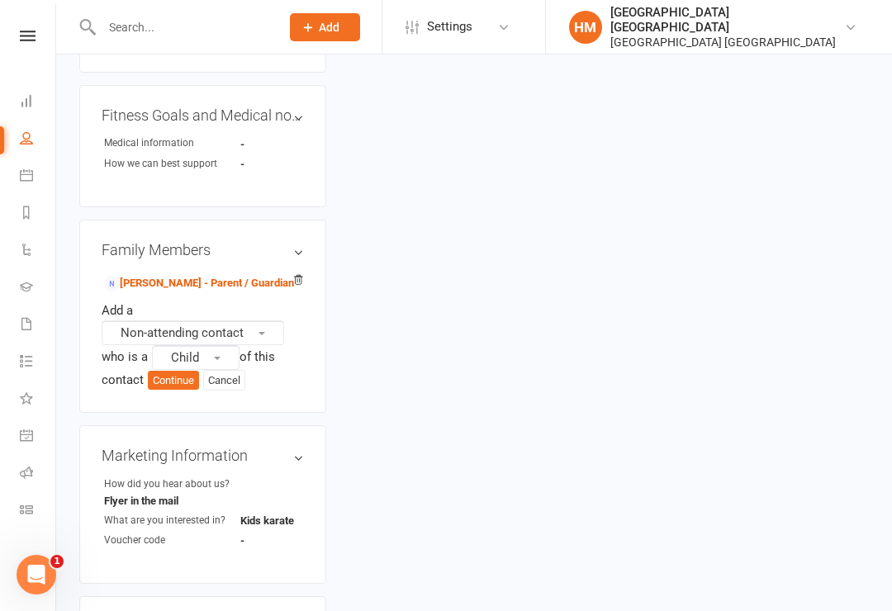
click at [202, 345] on button "Child" at bounding box center [196, 357] width 88 height 25
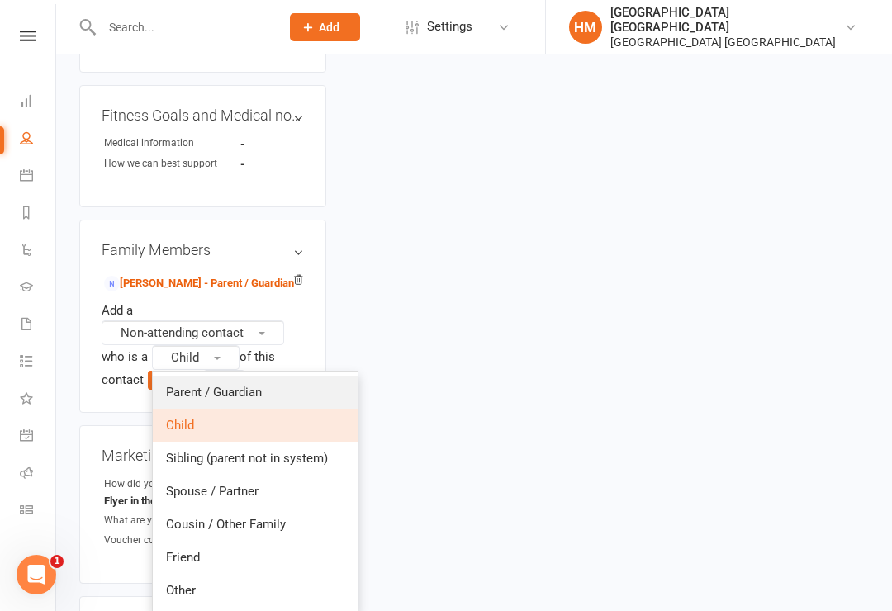
click at [242, 385] on span "Parent / Guardian" at bounding box center [214, 392] width 96 height 15
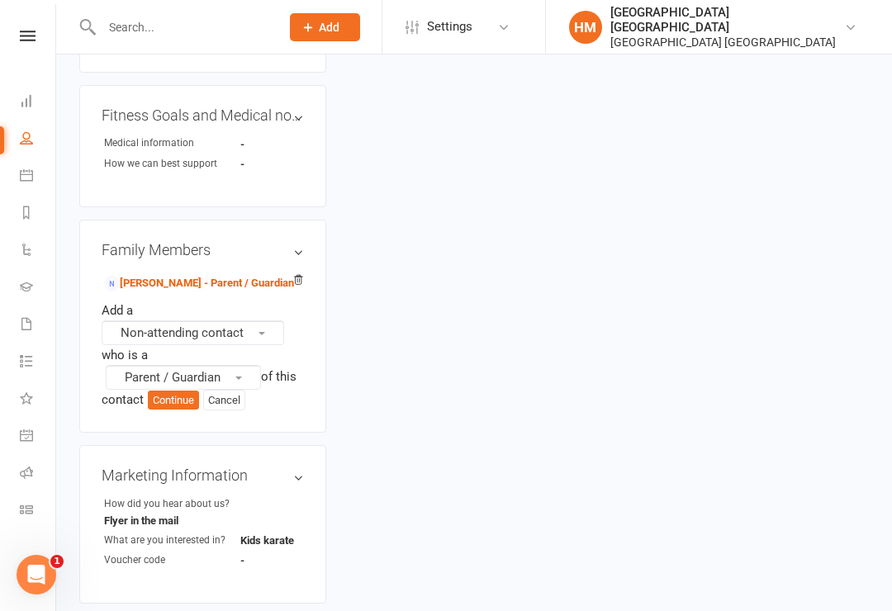
click at [169, 391] on button "Continue" at bounding box center [173, 401] width 51 height 20
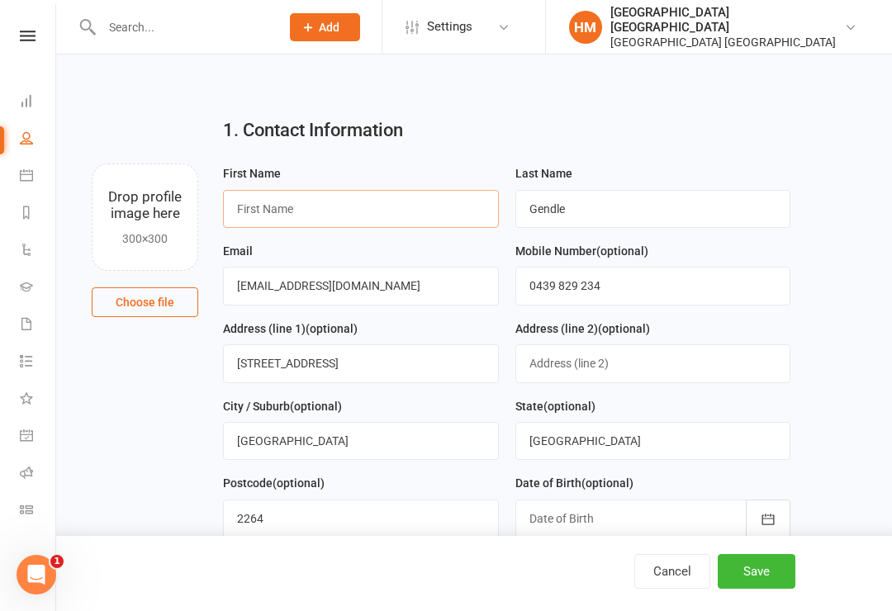
click at [264, 201] on input "text" at bounding box center [361, 209] width 276 height 38
type input "Ben"
click at [286, 287] on input "[EMAIL_ADDRESS][DOMAIN_NAME]" at bounding box center [361, 286] width 276 height 38
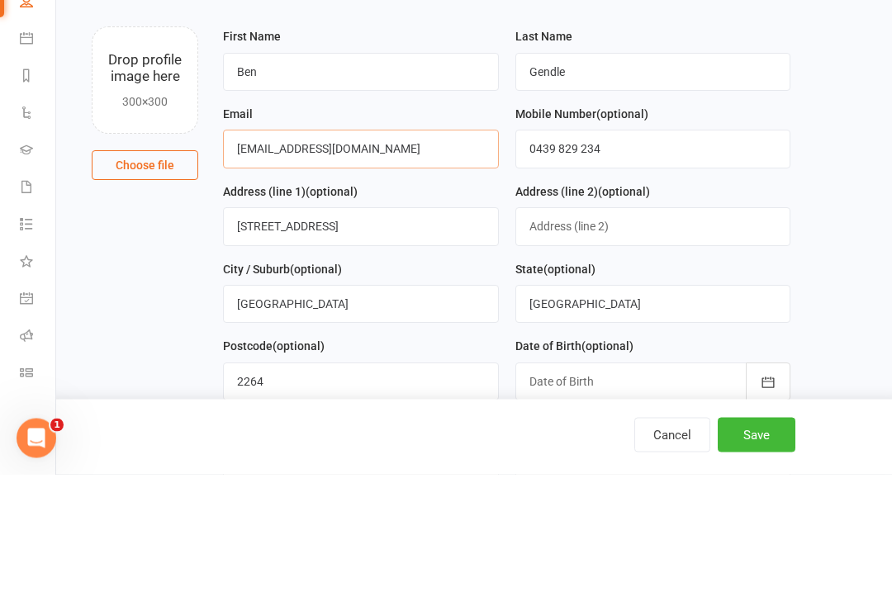
type input "Ben.gendle@gmail.com"
click at [634, 267] on input "0439 829 234" at bounding box center [653, 286] width 276 height 38
type input "0"
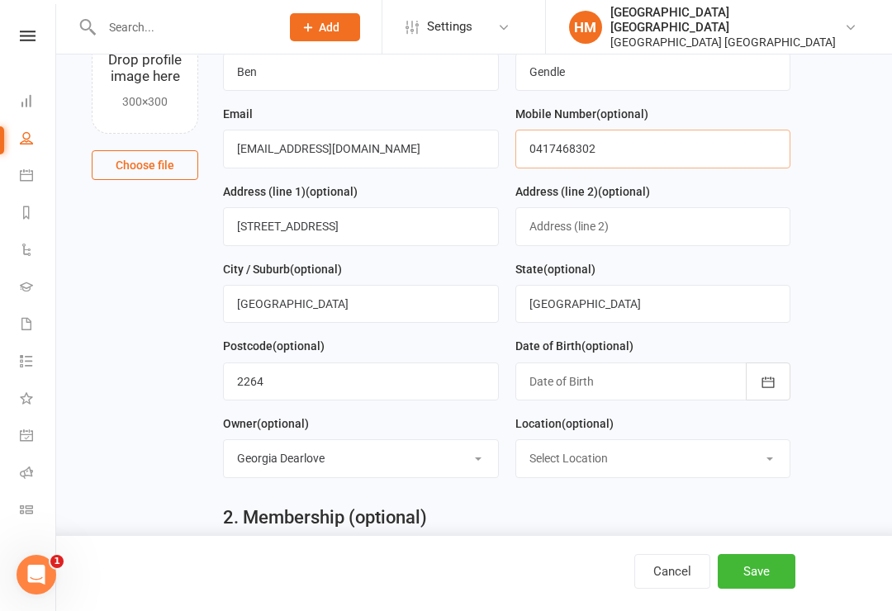
type input "0417468302"
click at [764, 583] on button "Save" at bounding box center [757, 571] width 78 height 35
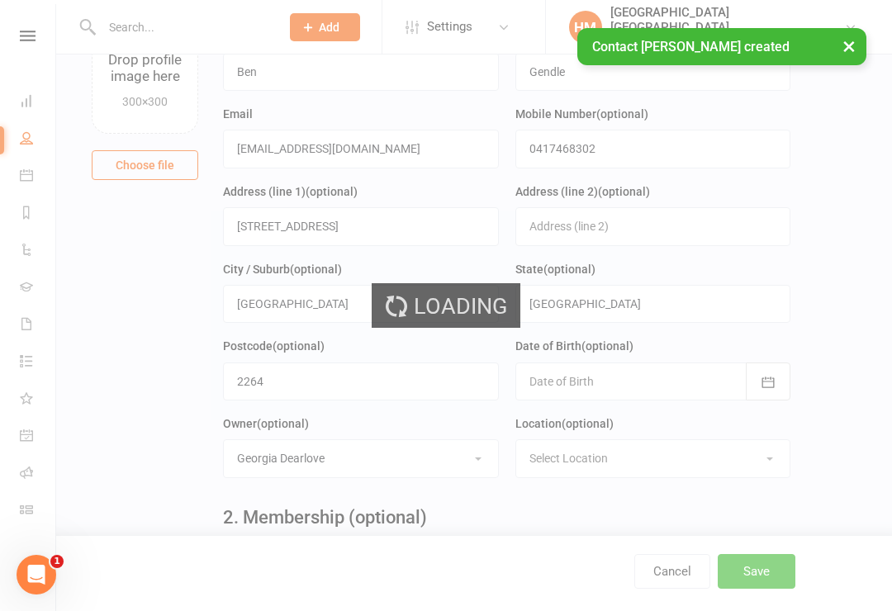
scroll to position [0, 0]
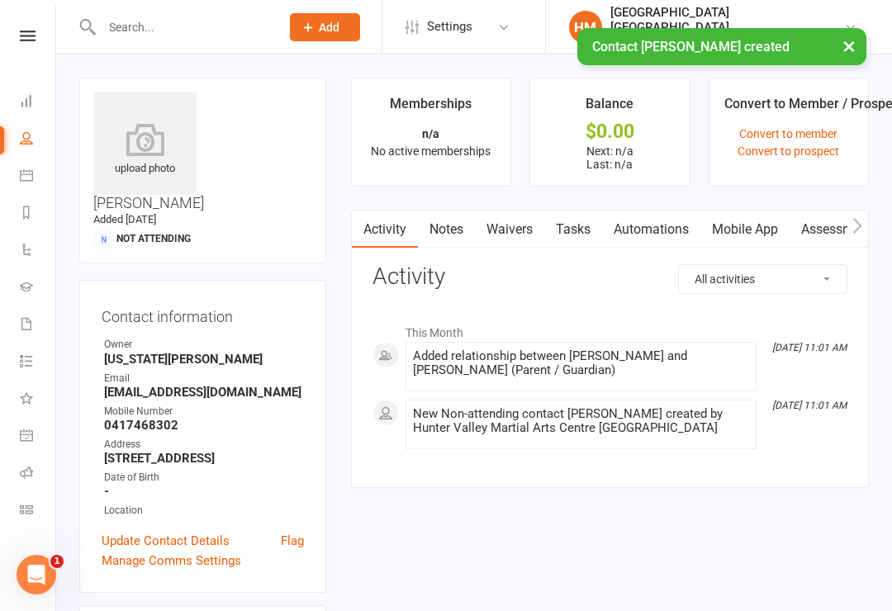
click at [511, 223] on link "Waivers" at bounding box center [509, 230] width 69 height 38
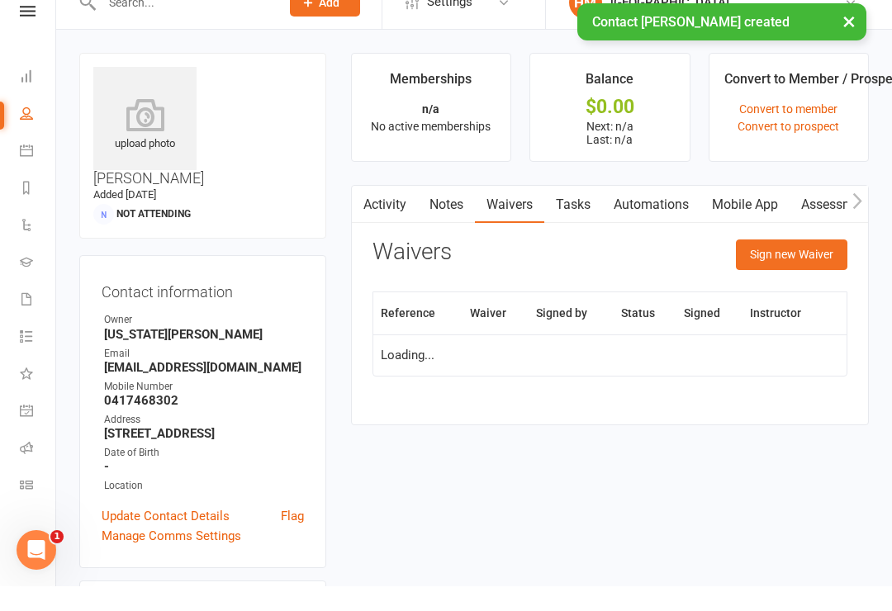
scroll to position [26, 0]
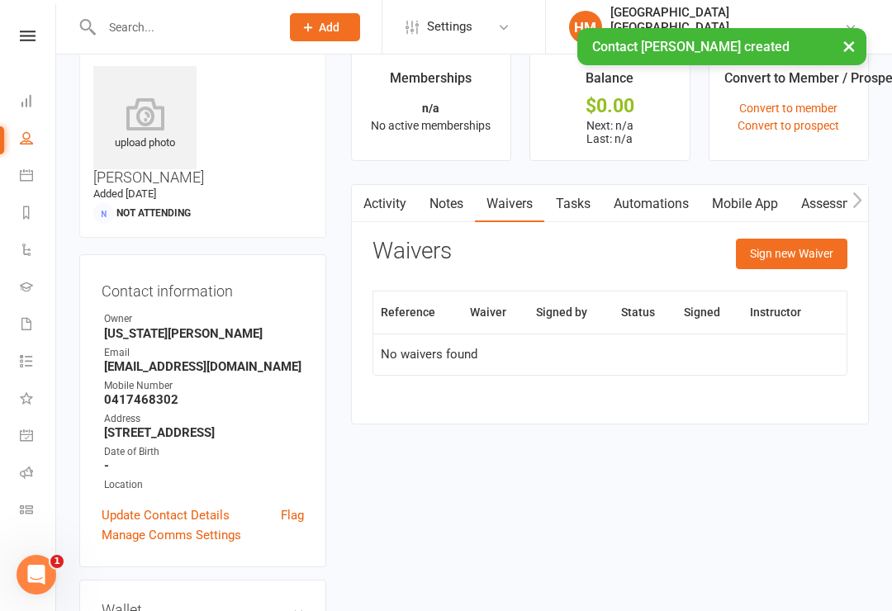
click at [800, 249] on button "Sign new Waiver" at bounding box center [791, 254] width 111 height 30
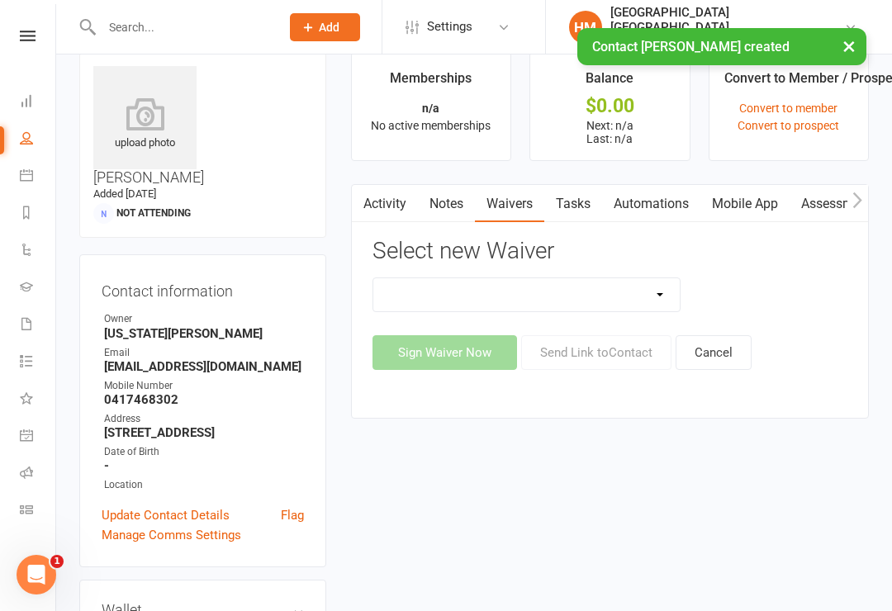
click at [618, 290] on select "App membership only Cancellation Form Change to payment frequency Fitness Chall…" at bounding box center [526, 294] width 307 height 33
select select "5337"
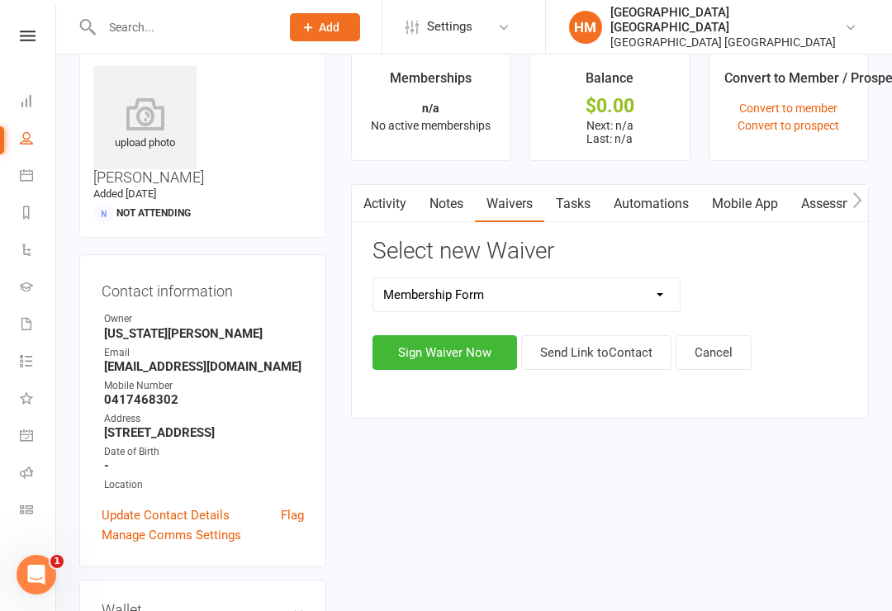
click at [438, 349] on button "Sign Waiver Now" at bounding box center [444, 352] width 145 height 35
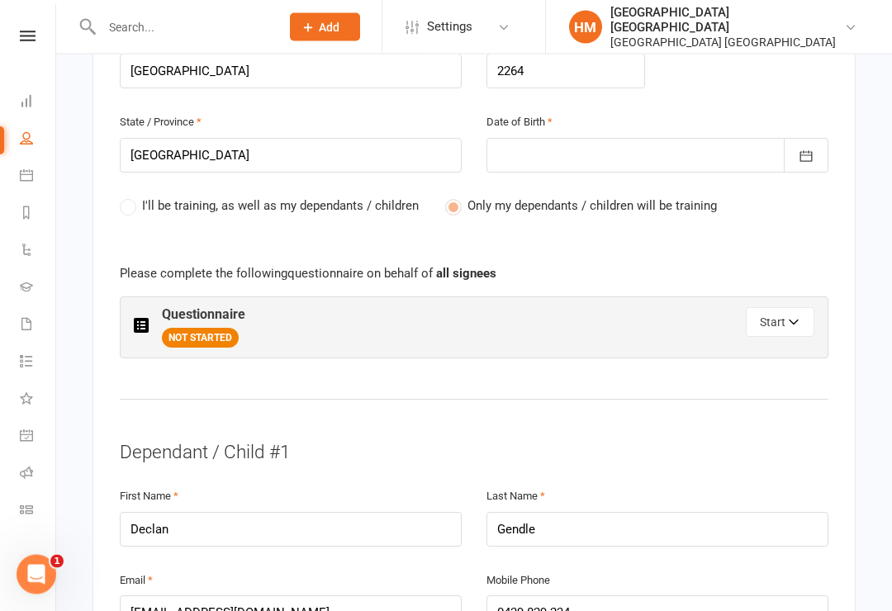
scroll to position [794, 0]
click at [781, 306] on button "Start" at bounding box center [780, 321] width 69 height 30
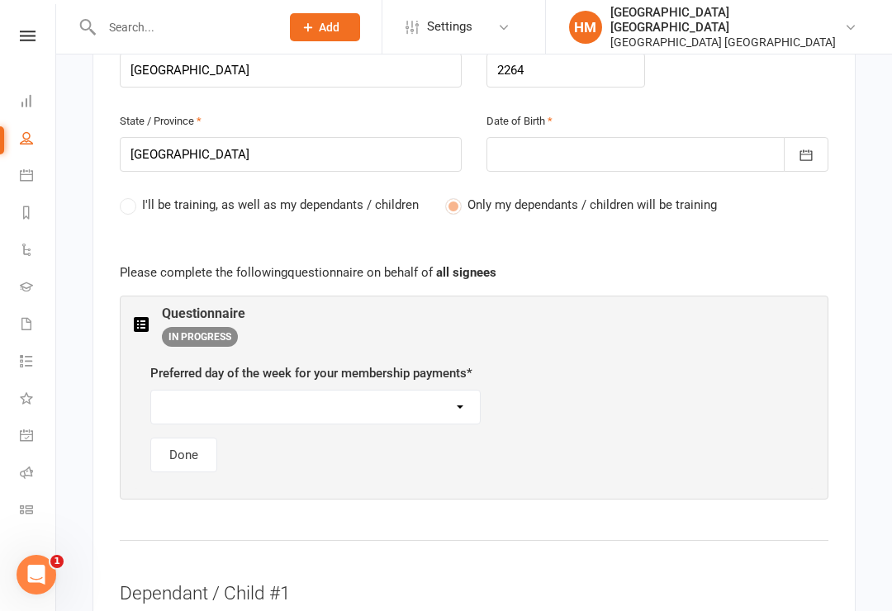
click at [187, 391] on select "Monday Tuesday Wednesday Thursday Friday" at bounding box center [315, 407] width 329 height 33
select select "Thursday"
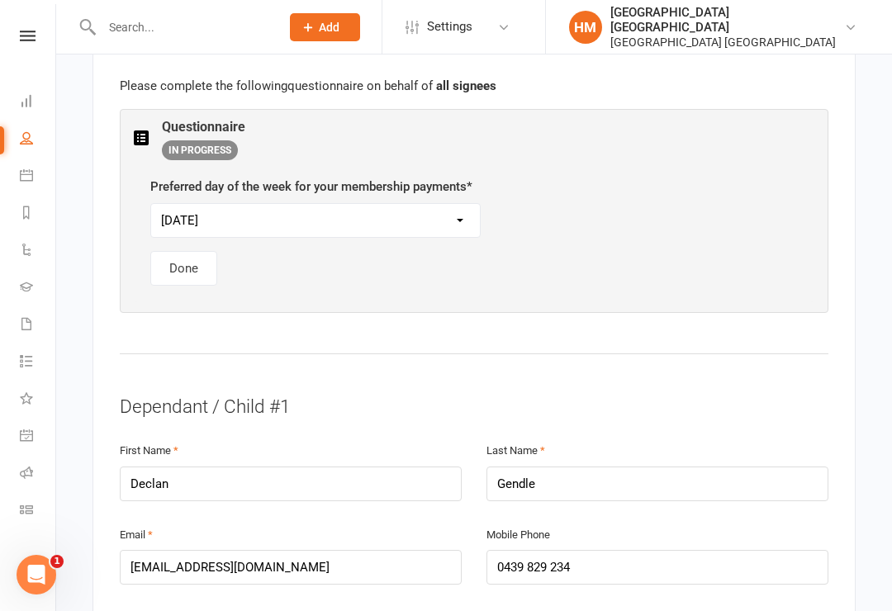
scroll to position [993, 0]
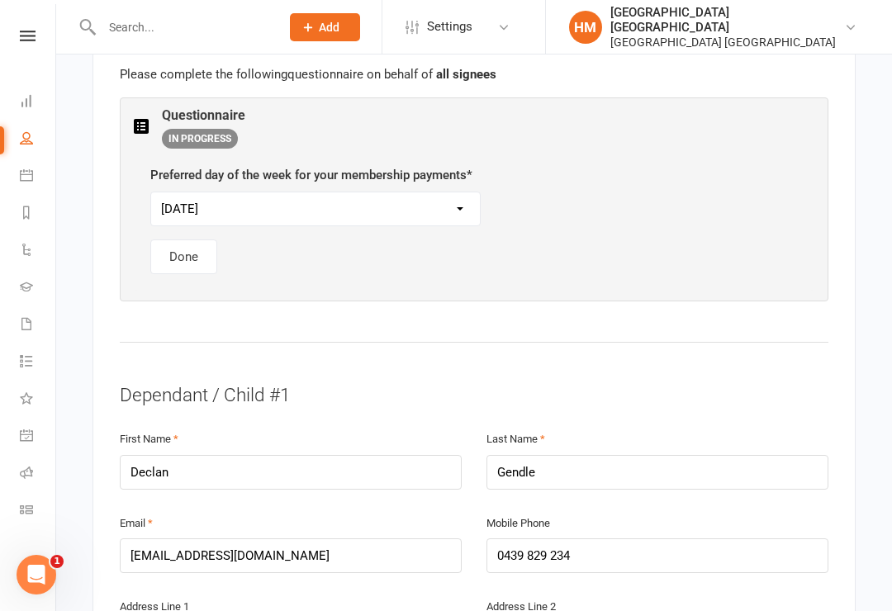
click at [172, 239] on button "Done" at bounding box center [183, 256] width 67 height 35
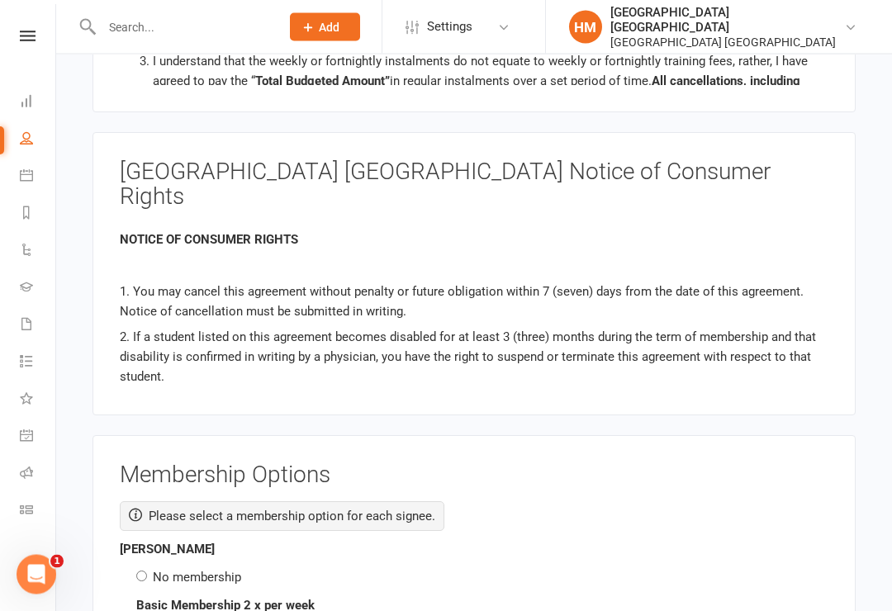
scroll to position [2297, 0]
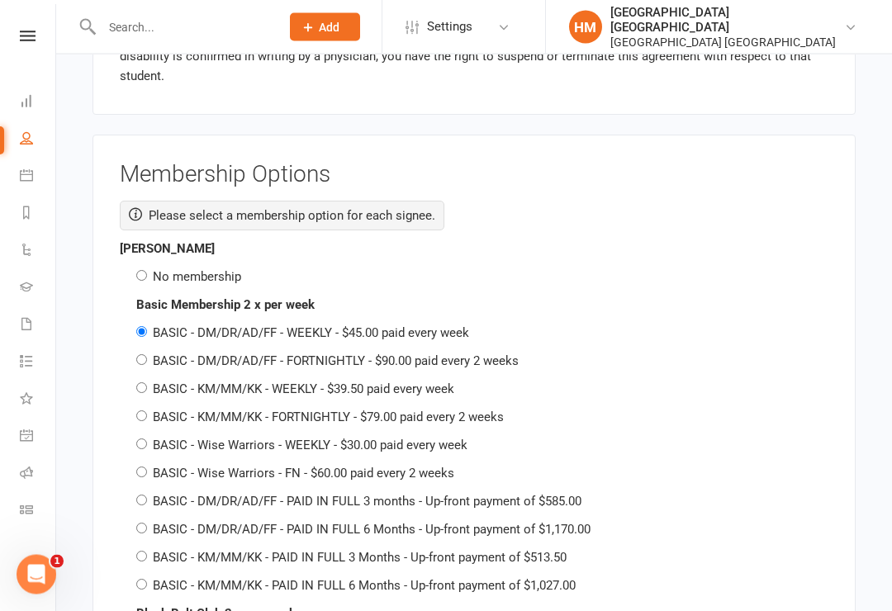
click at [139, 271] on input "No membership" at bounding box center [141, 276] width 11 height 11
radio input "true"
radio input "false"
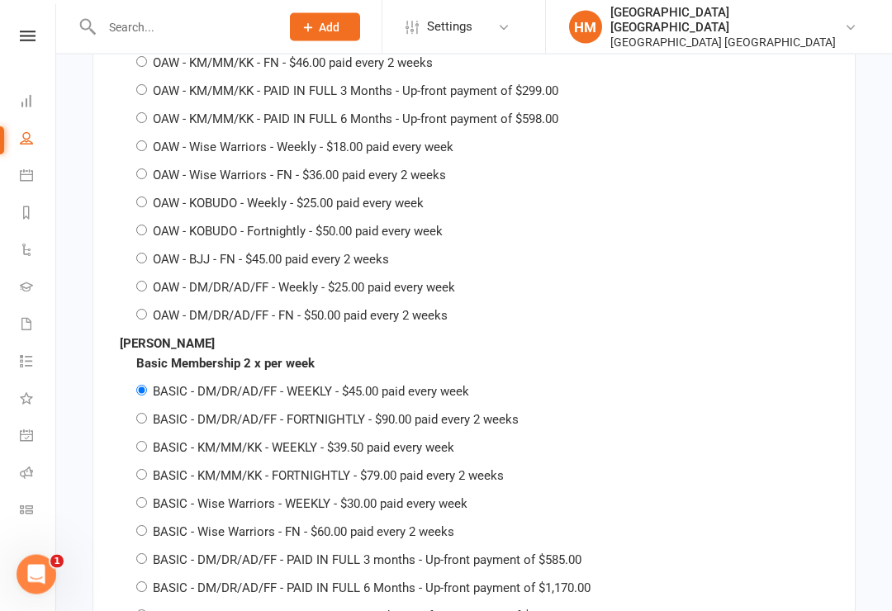
scroll to position [3623, 0]
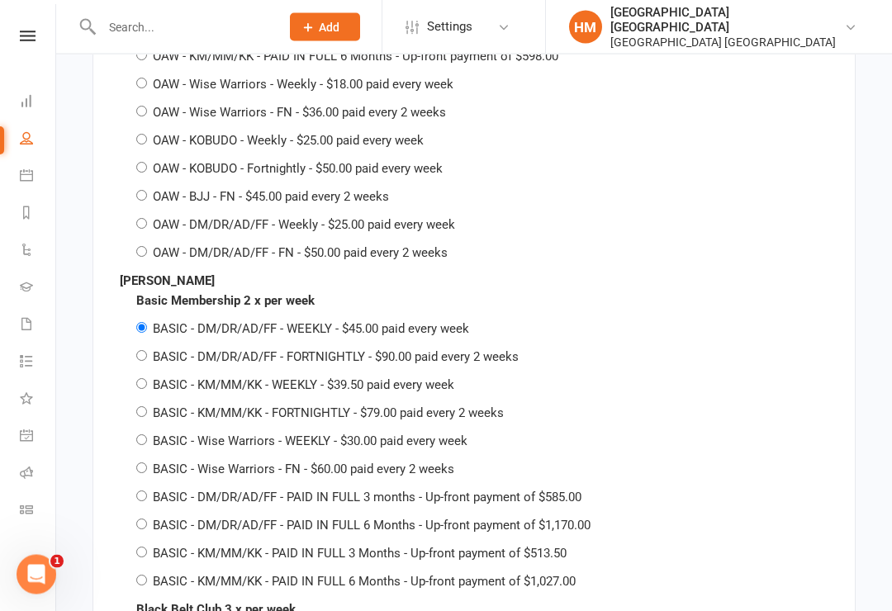
click at [145, 351] on input "BASIC - DM/DR/AD/FF - FORTNIGHTLY - $90.00 paid every 2 weeks" at bounding box center [141, 356] width 11 height 11
radio input "true"
radio input "false"
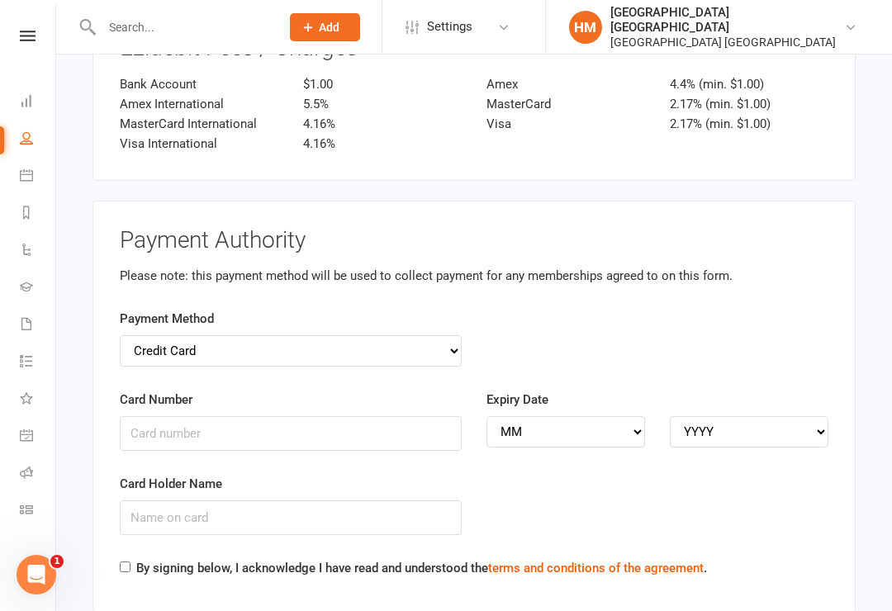
scroll to position [5198, 0]
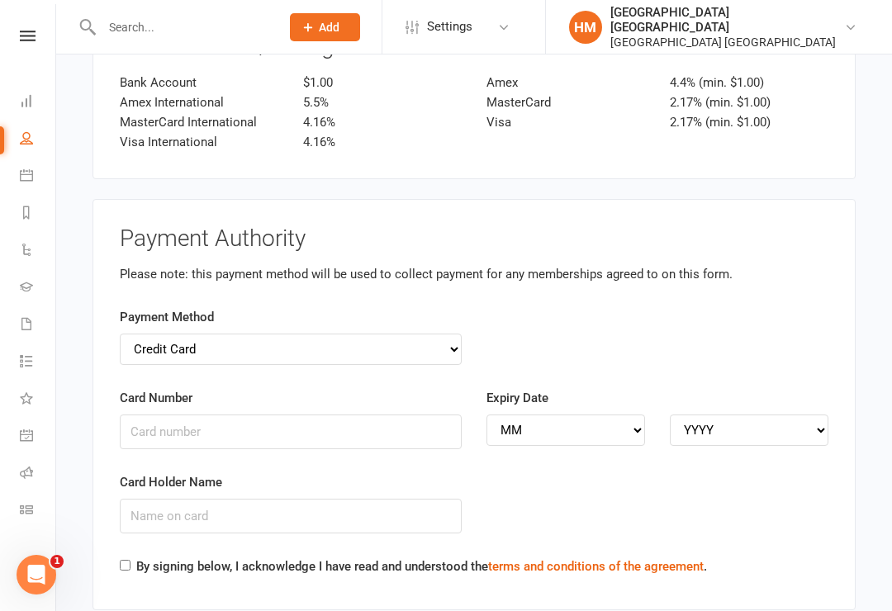
click at [429, 334] on select "Credit Card Bank Account" at bounding box center [291, 349] width 342 height 31
select select "bank_account"
click at [145, 415] on input "BSB" at bounding box center [291, 432] width 342 height 35
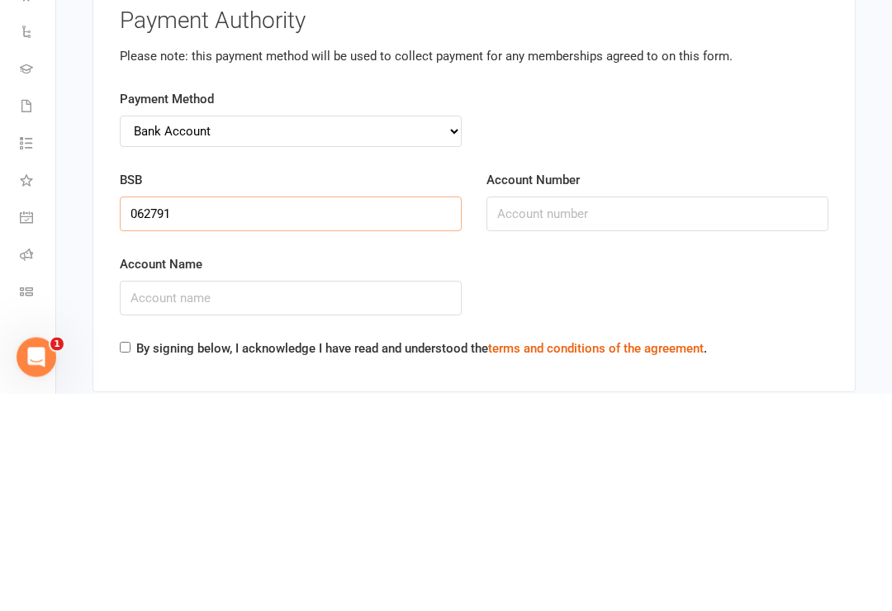
type input "062791"
click at [576, 415] on input "Account Number" at bounding box center [657, 432] width 342 height 35
type input "13081299"
click at [161, 499] on input "Account Name" at bounding box center [291, 516] width 342 height 35
type input "Benjamin P Gendle"
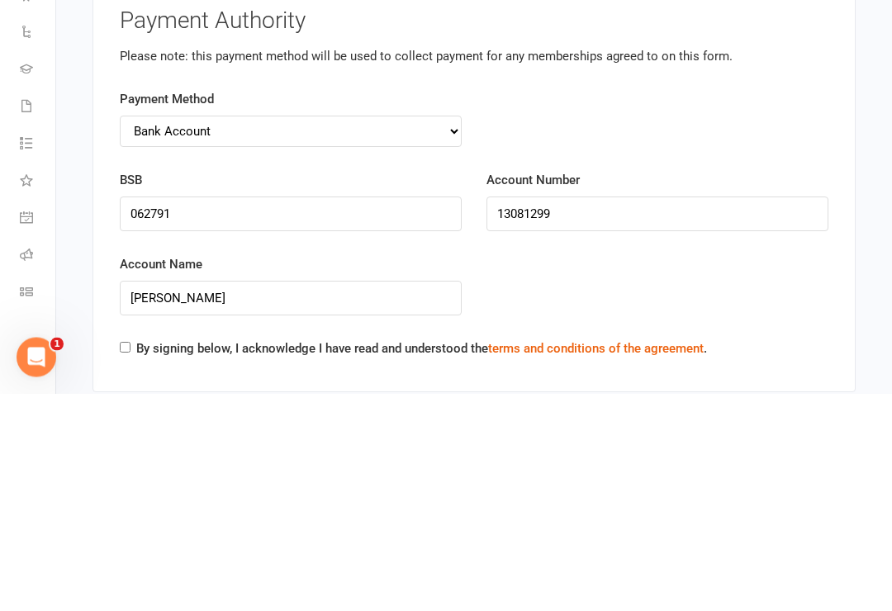
click at [130, 560] on input "By signing below, I acknowledge I have read and understood the terms and condit…" at bounding box center [125, 565] width 11 height 11
checkbox input "true"
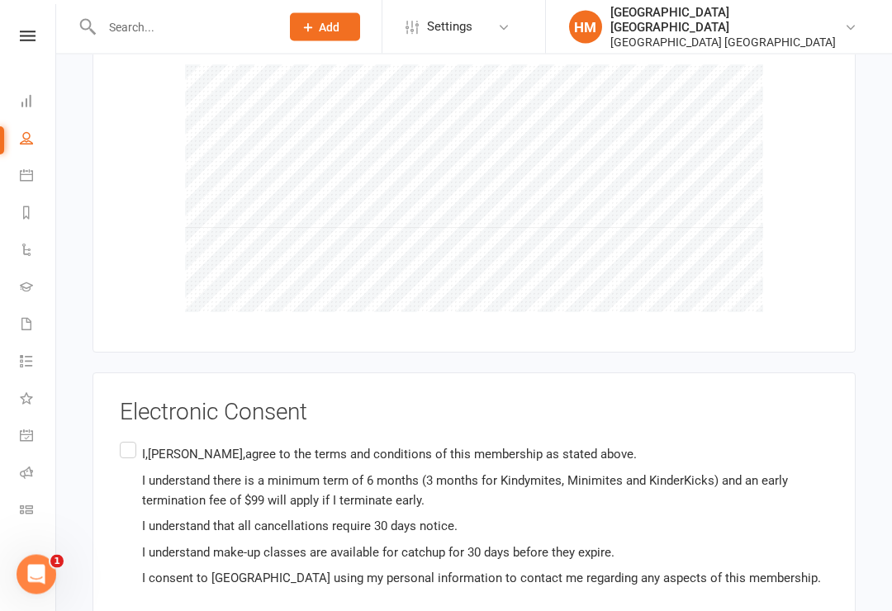
scroll to position [5829, 0]
click at [129, 438] on label "I,Ben Gendle,agree to the terms and conditions of this membership as stated abo…" at bounding box center [474, 516] width 709 height 156
click at [129, 438] on input "I,Ben Gendle,agree to the terms and conditions of this membership as stated abo…" at bounding box center [125, 438] width 11 height 0
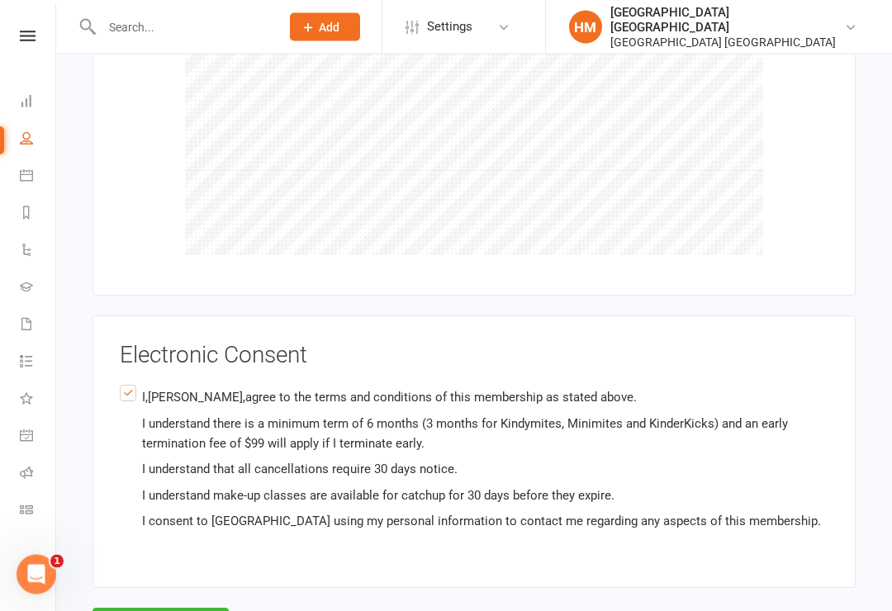
scroll to position [5910, 0]
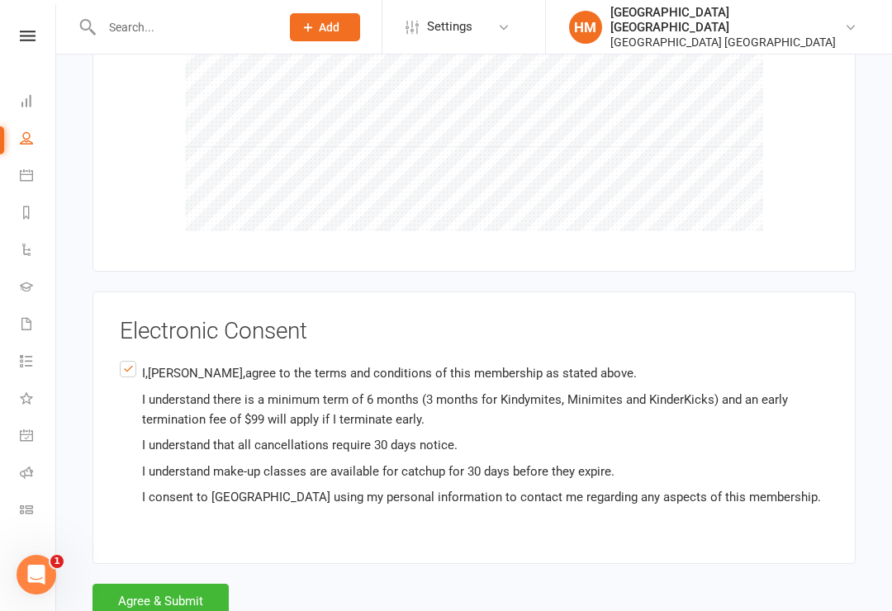
click at [182, 583] on button "Agree & Submit" at bounding box center [160, 601] width 136 height 35
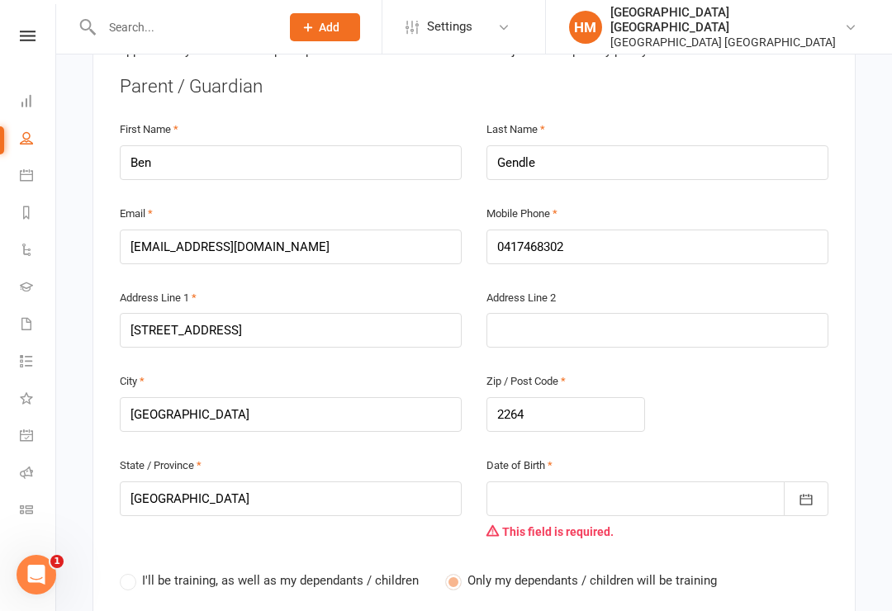
scroll to position [452, 0]
click at [605, 480] on div at bounding box center [657, 497] width 342 height 35
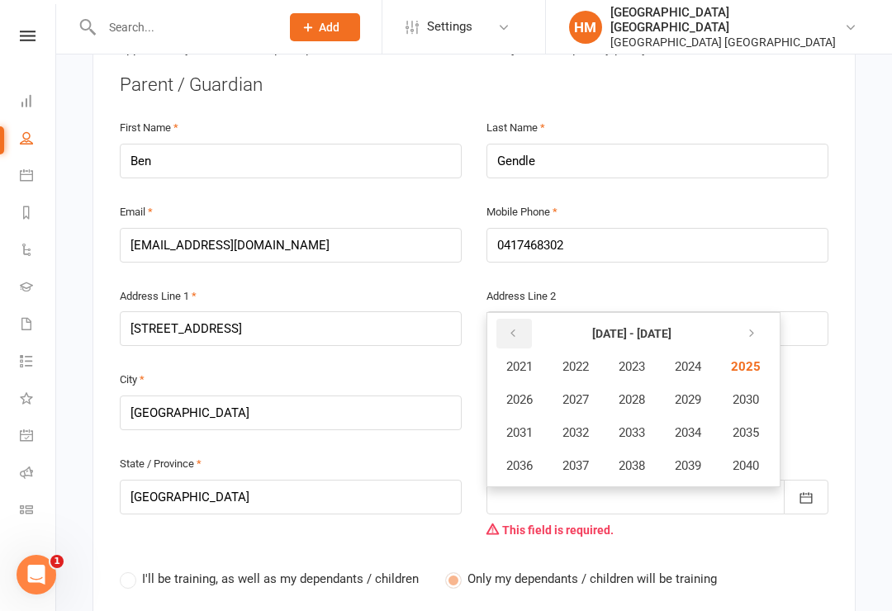
click at [517, 327] on icon "button" at bounding box center [513, 333] width 12 height 13
click at [518, 327] on icon "button" at bounding box center [513, 333] width 12 height 13
click at [642, 359] on span "1983" at bounding box center [632, 366] width 26 height 15
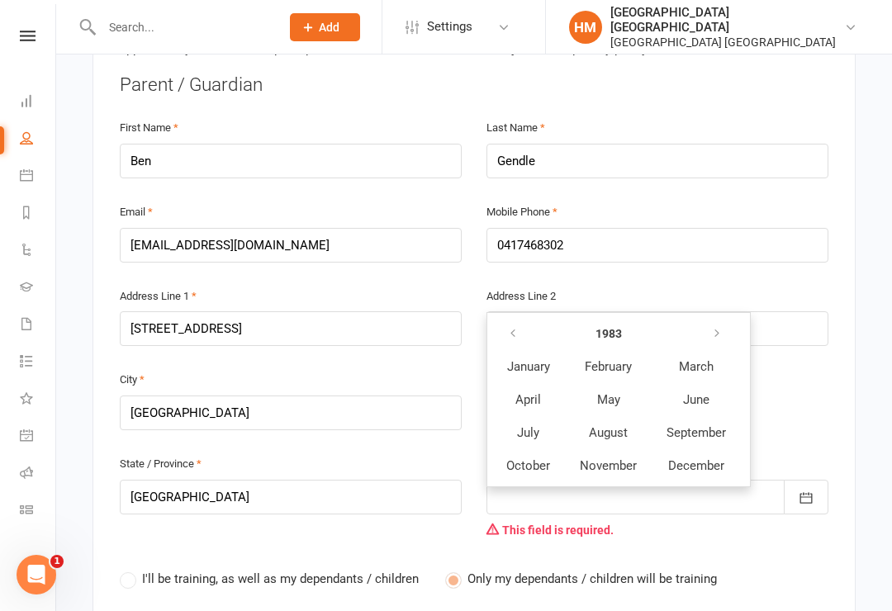
click at [708, 425] on span "September" at bounding box center [695, 432] width 59 height 15
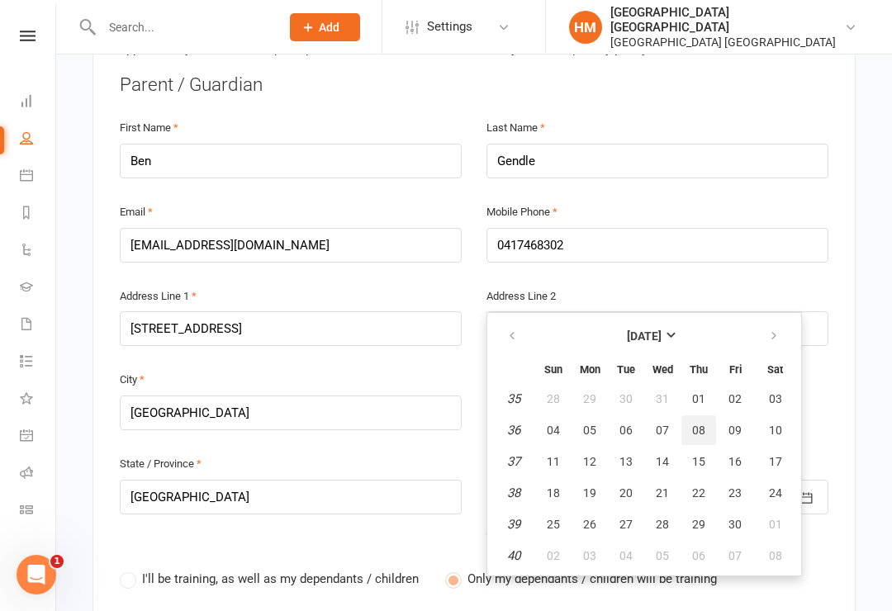
click at [699, 424] on span "08" at bounding box center [698, 430] width 13 height 13
type input "08 Sep 1983"
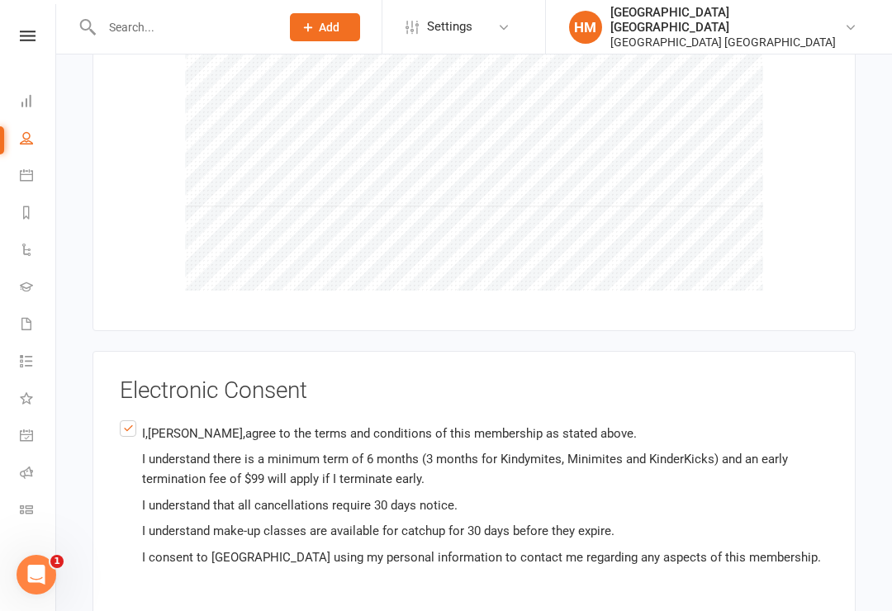
scroll to position [5942, 0]
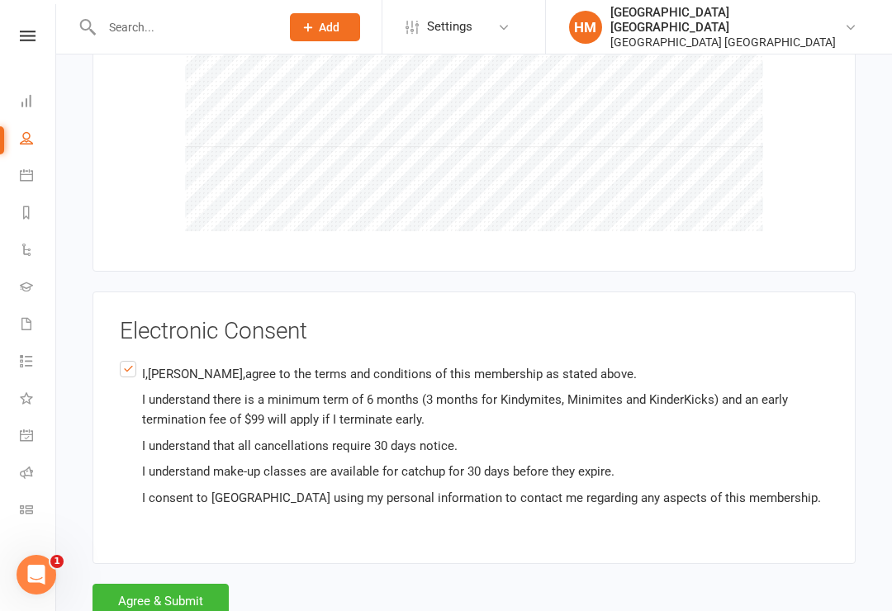
click at [195, 583] on button "Agree & Submit" at bounding box center [160, 601] width 136 height 35
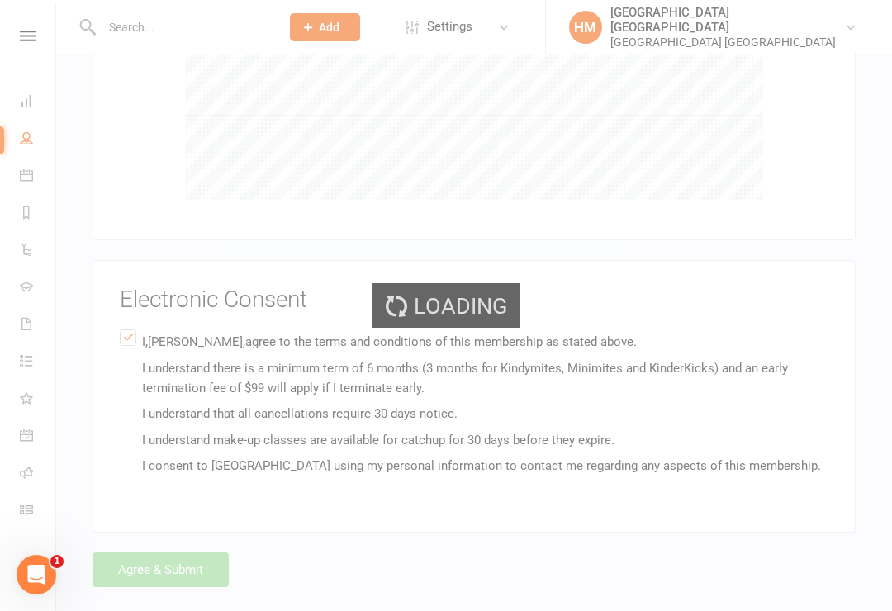
scroll to position [5910, 0]
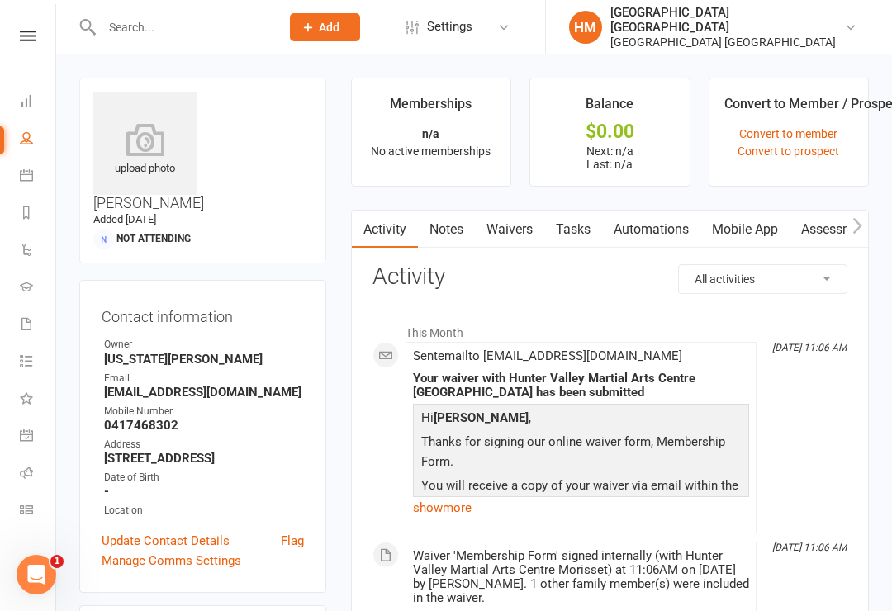
click at [26, 173] on icon at bounding box center [26, 174] width 13 height 13
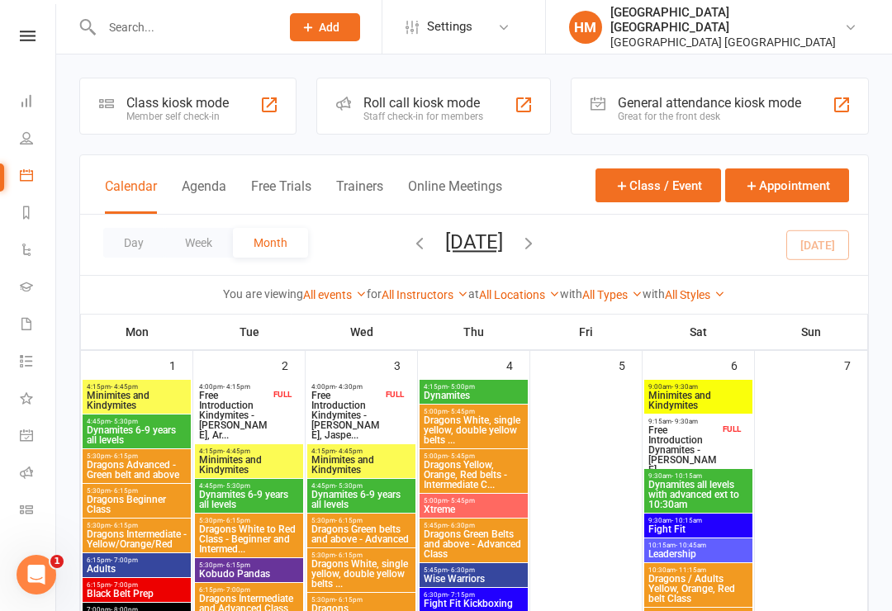
click at [209, 187] on button "Agenda" at bounding box center [204, 196] width 45 height 36
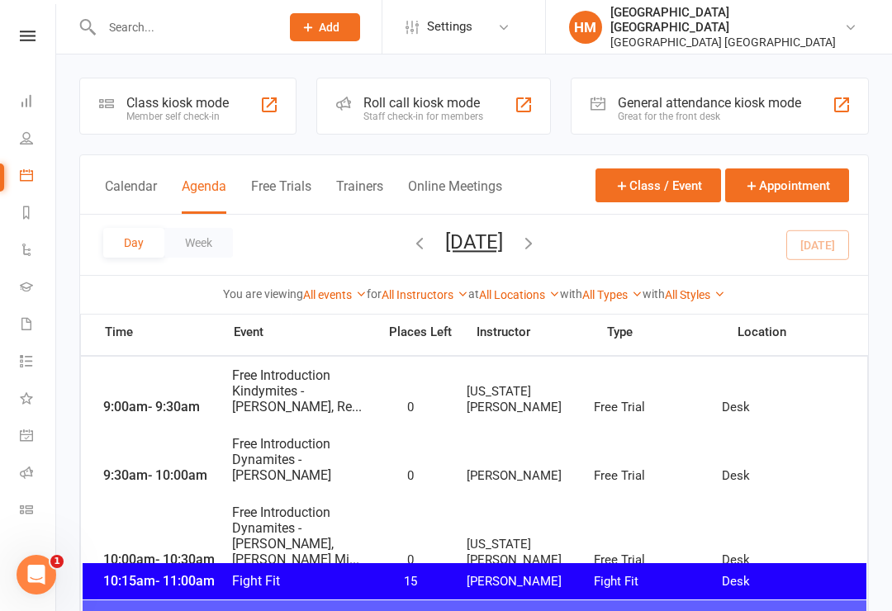
click at [476, 241] on button "Sunday, Sep 14, 2025" at bounding box center [474, 241] width 58 height 23
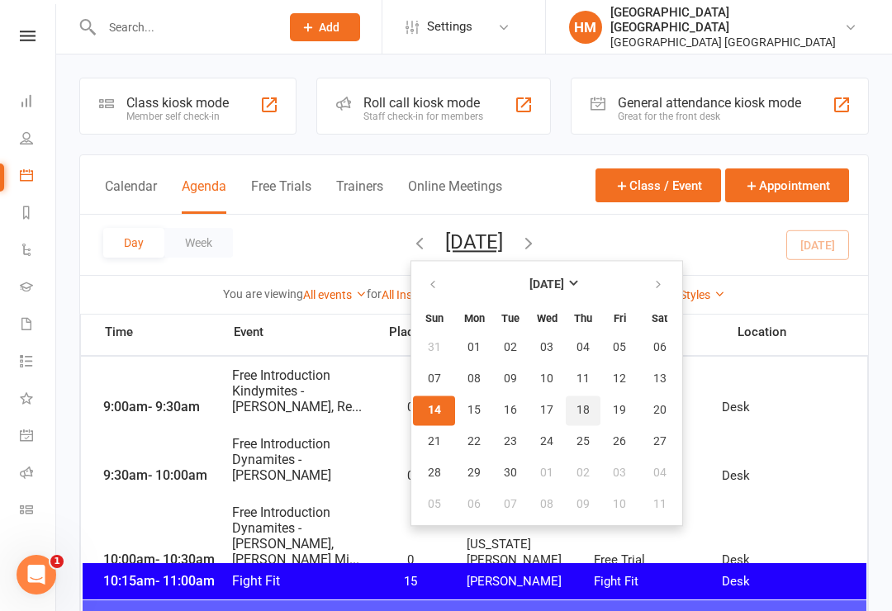
click at [576, 404] on span "18" at bounding box center [582, 410] width 13 height 13
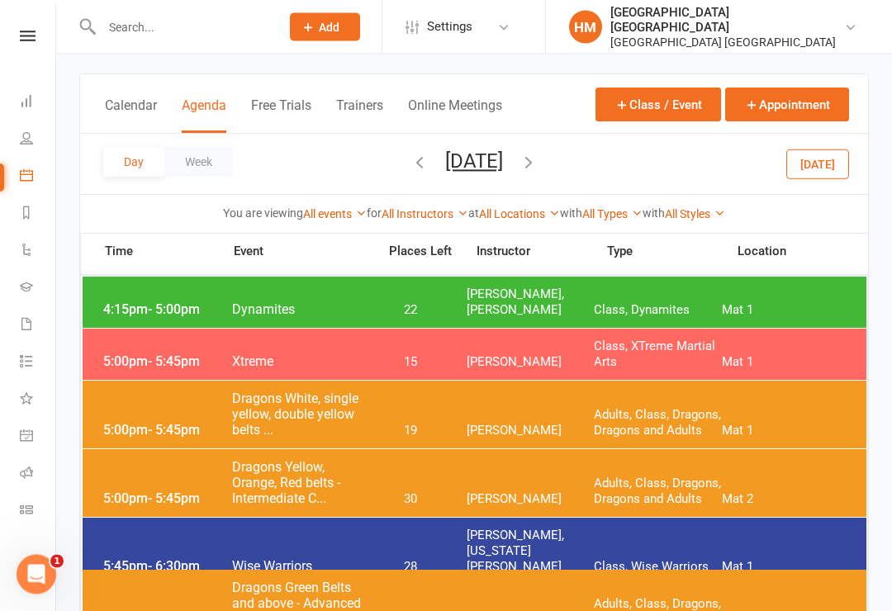
scroll to position [93, 0]
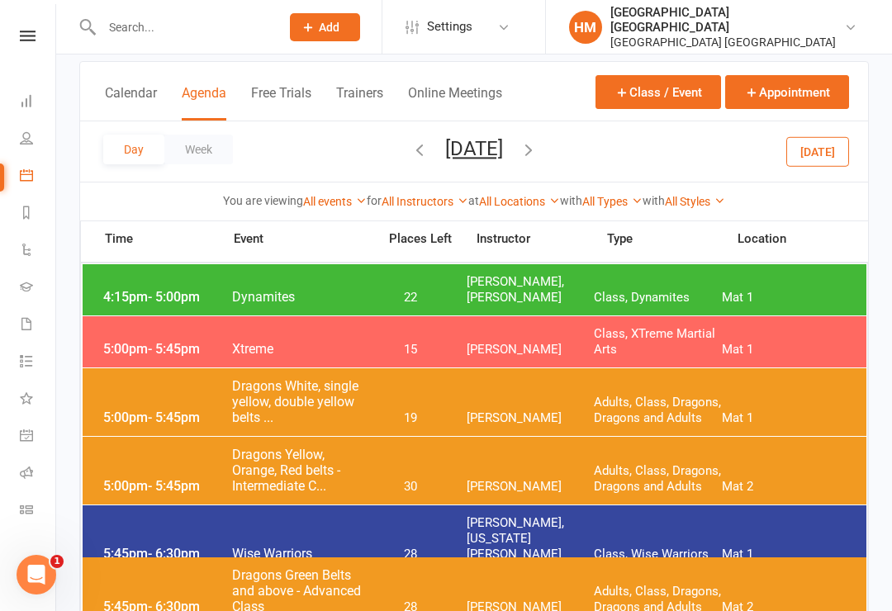
click at [558, 287] on span "Lesley Talbut, Jonah Haines" at bounding box center [531, 289] width 128 height 31
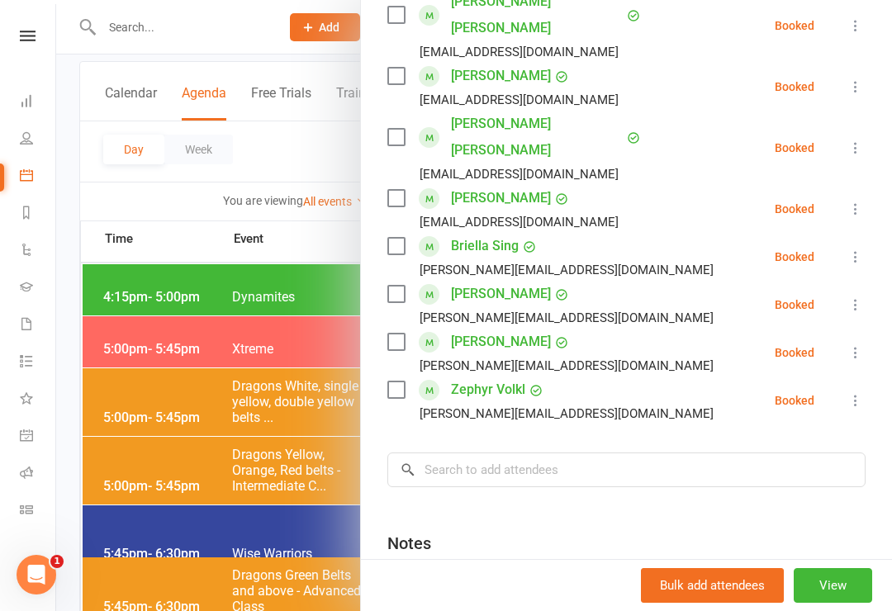
scroll to position [317, 0]
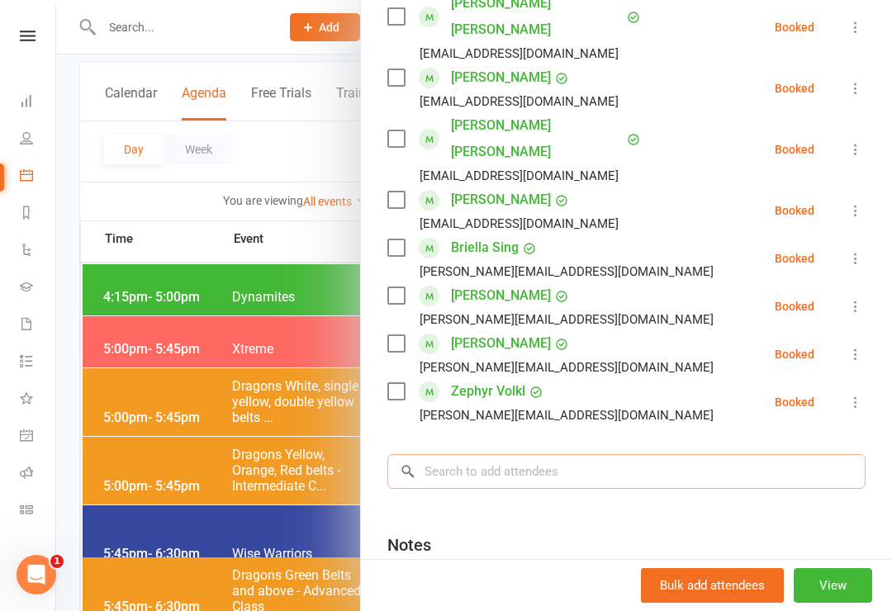
click at [496, 454] on input "search" at bounding box center [626, 471] width 478 height 35
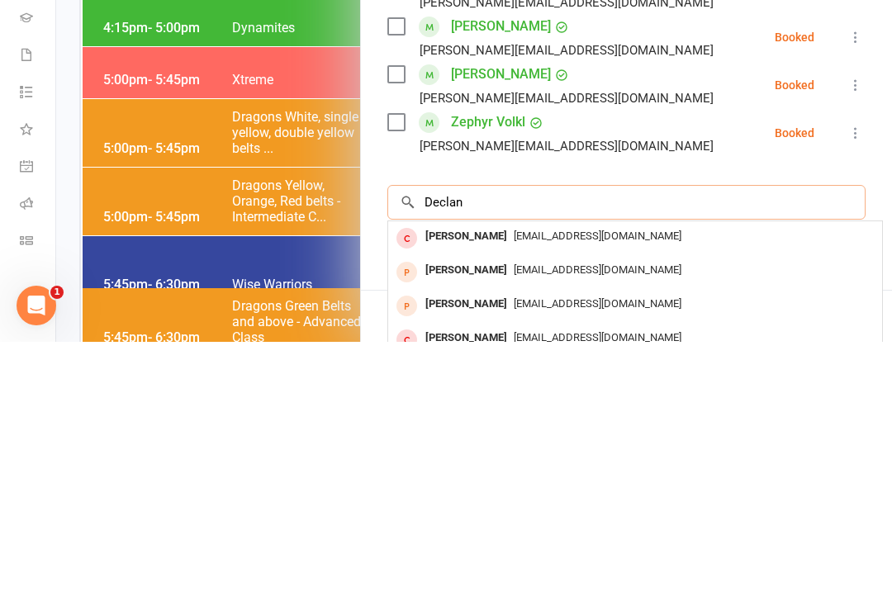
type input "Declan"
click at [518, 533] on span "[EMAIL_ADDRESS][DOMAIN_NAME]" at bounding box center [598, 539] width 168 height 12
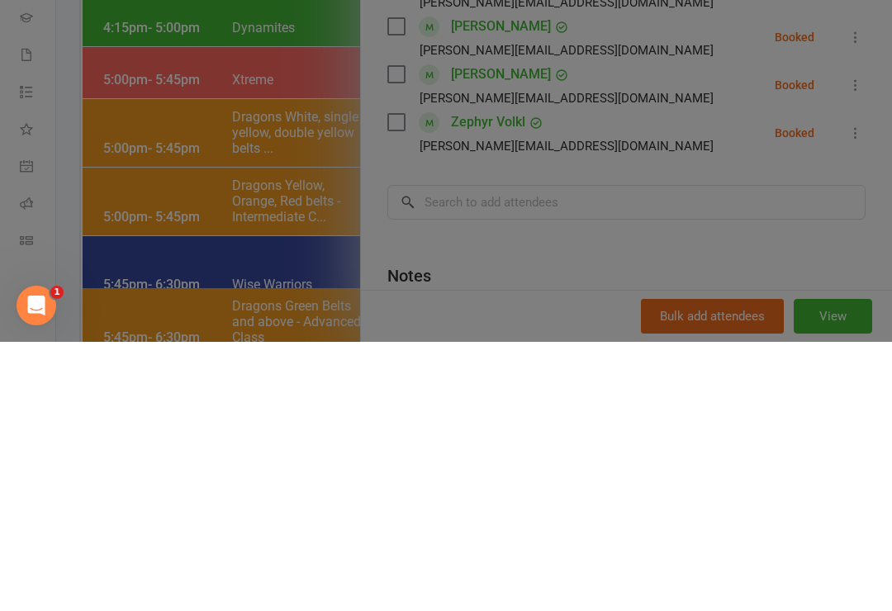
scroll to position [363, 0]
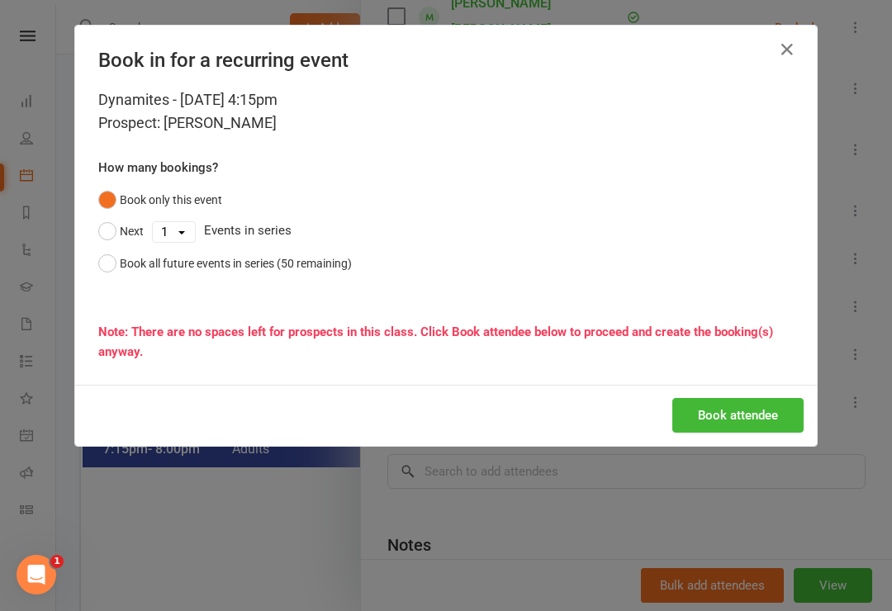
click at [742, 415] on button "Book attendee" at bounding box center [737, 415] width 131 height 35
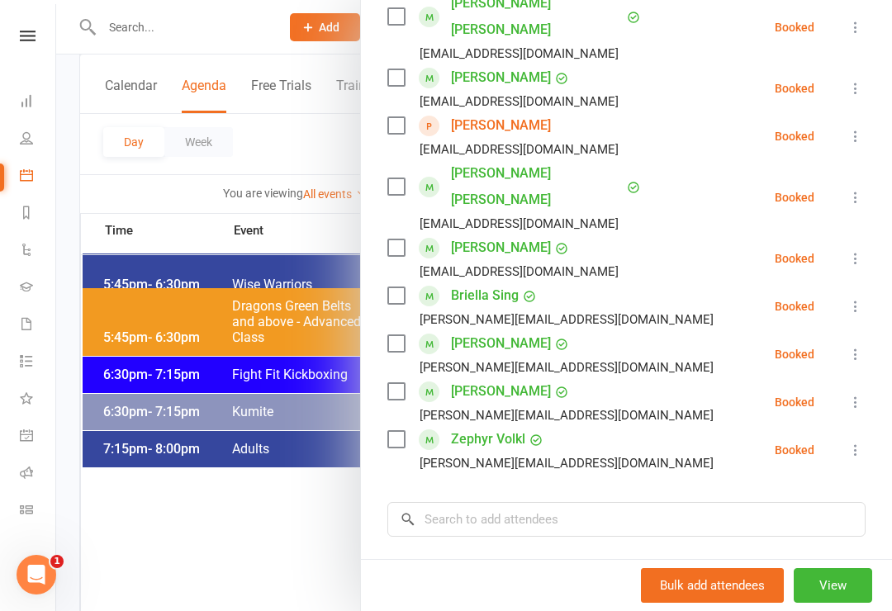
click at [252, 549] on div at bounding box center [474, 305] width 836 height 611
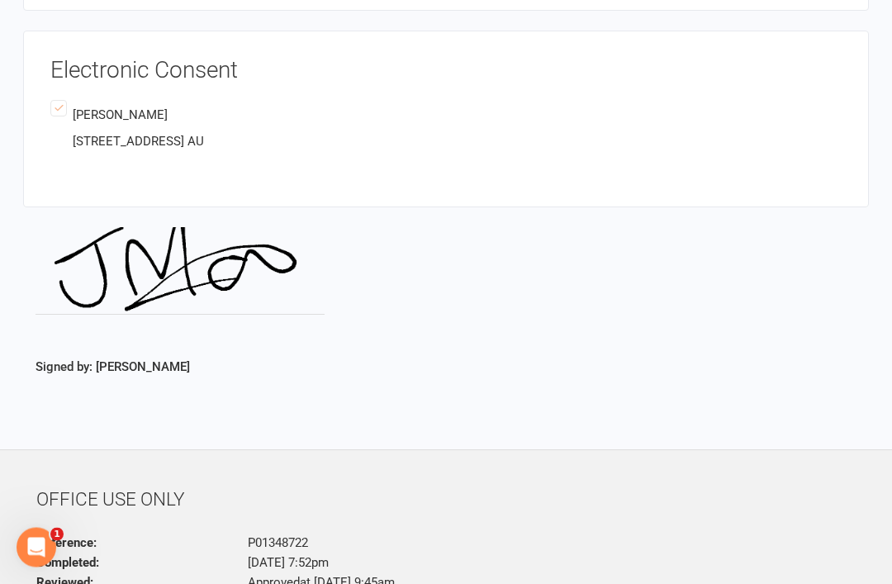
scroll to position [3162, 0]
